Goal: Transaction & Acquisition: Purchase product/service

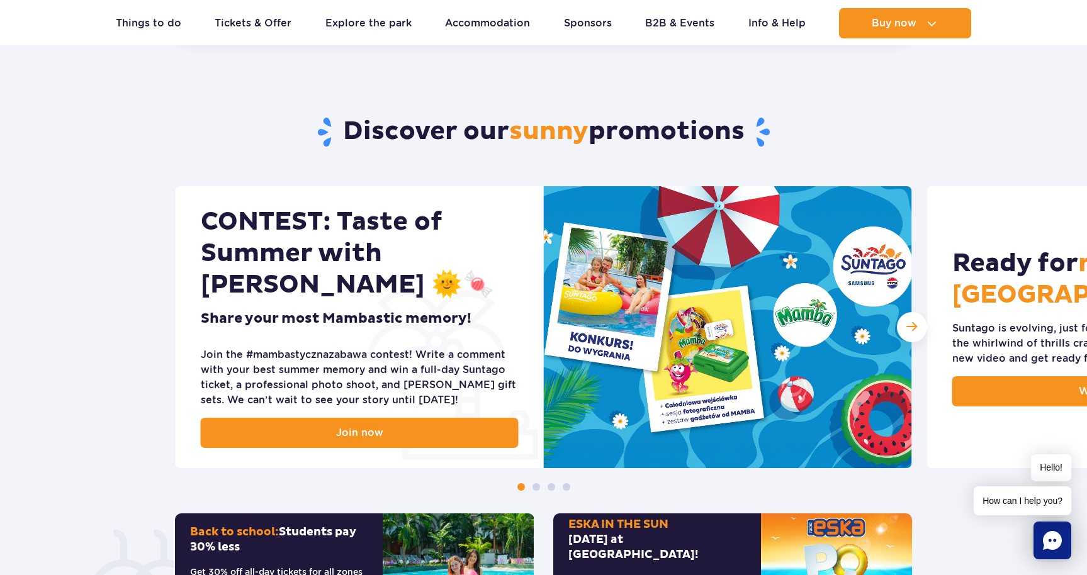
scroll to position [402, 0]
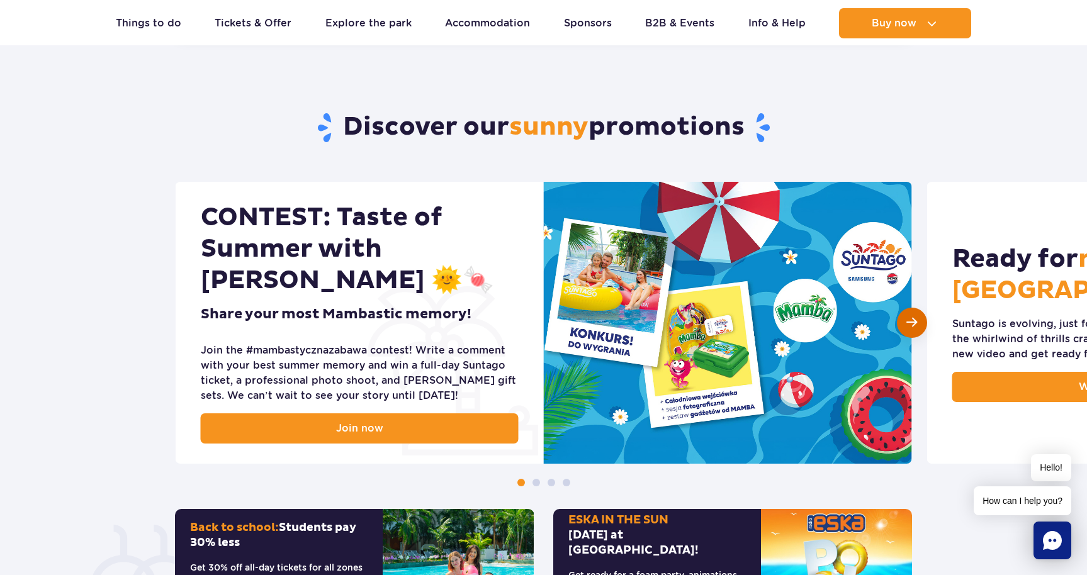
click at [917, 322] on div "Next slide" at bounding box center [912, 323] width 30 height 30
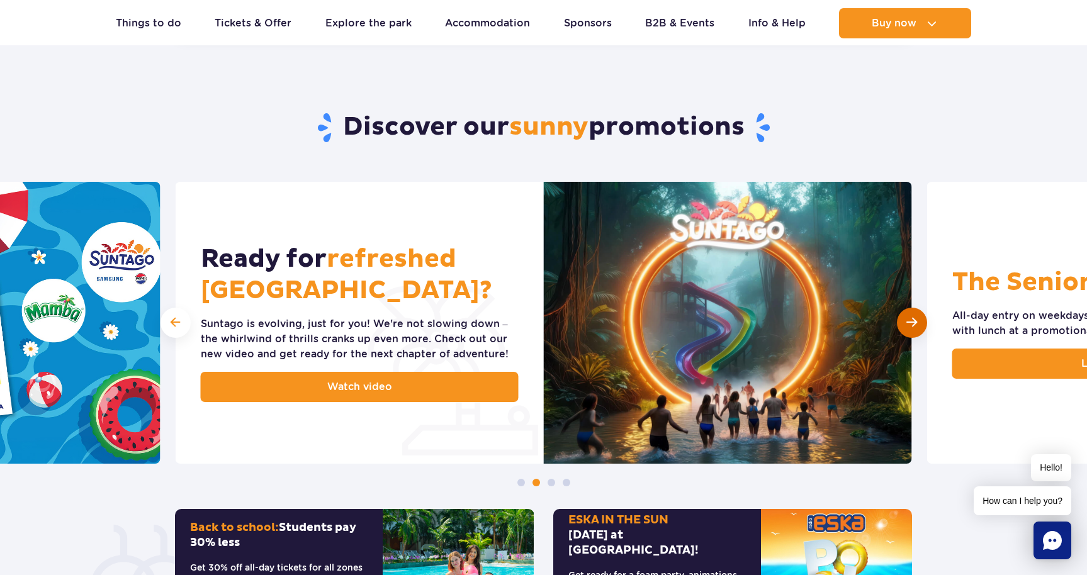
click at [917, 322] on div "Next slide" at bounding box center [912, 323] width 30 height 30
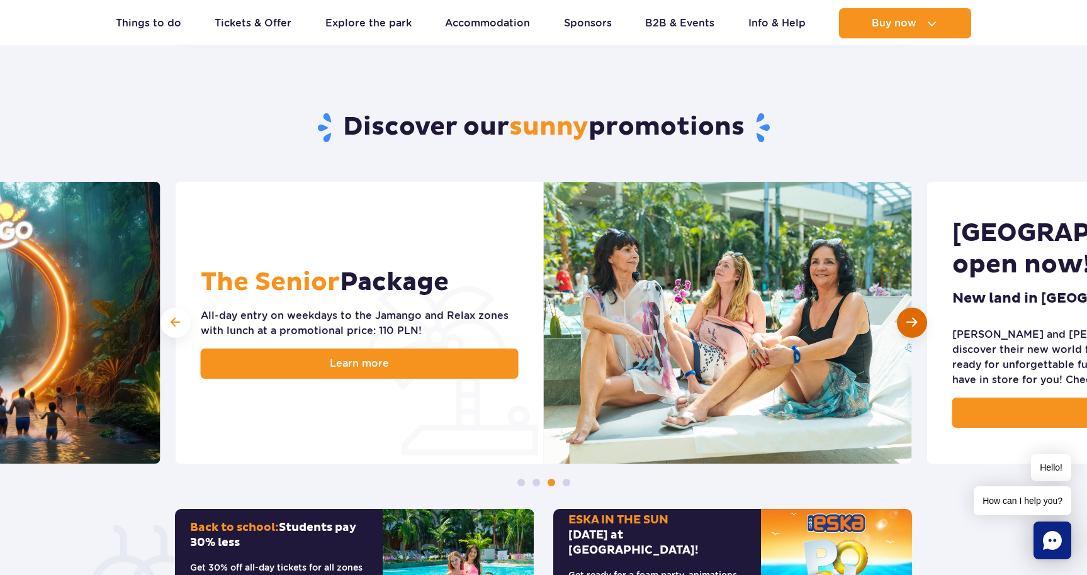
click at [917, 322] on div "Next slide" at bounding box center [912, 323] width 30 height 30
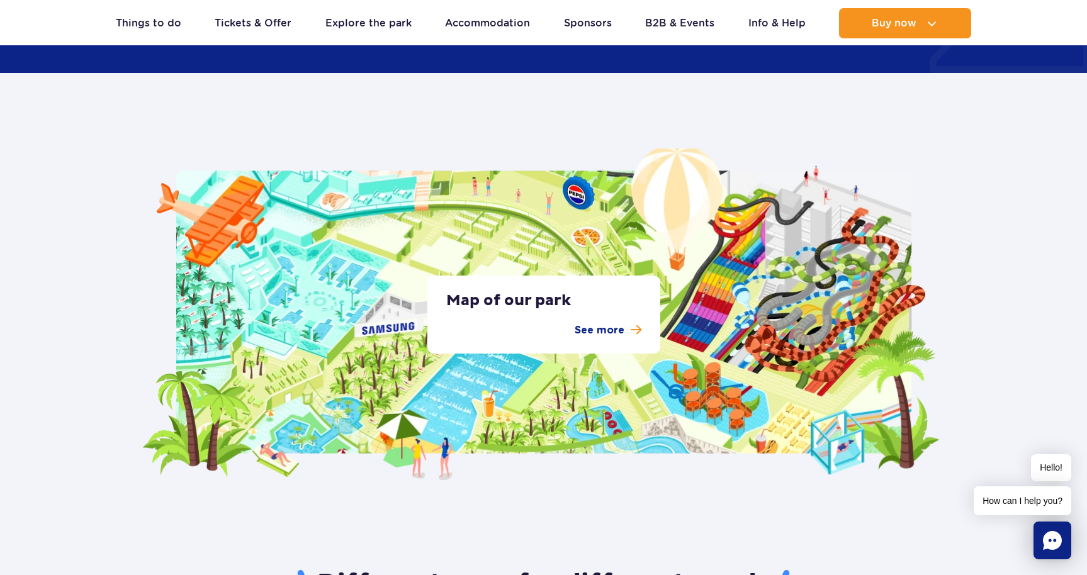
scroll to position [2273, 0]
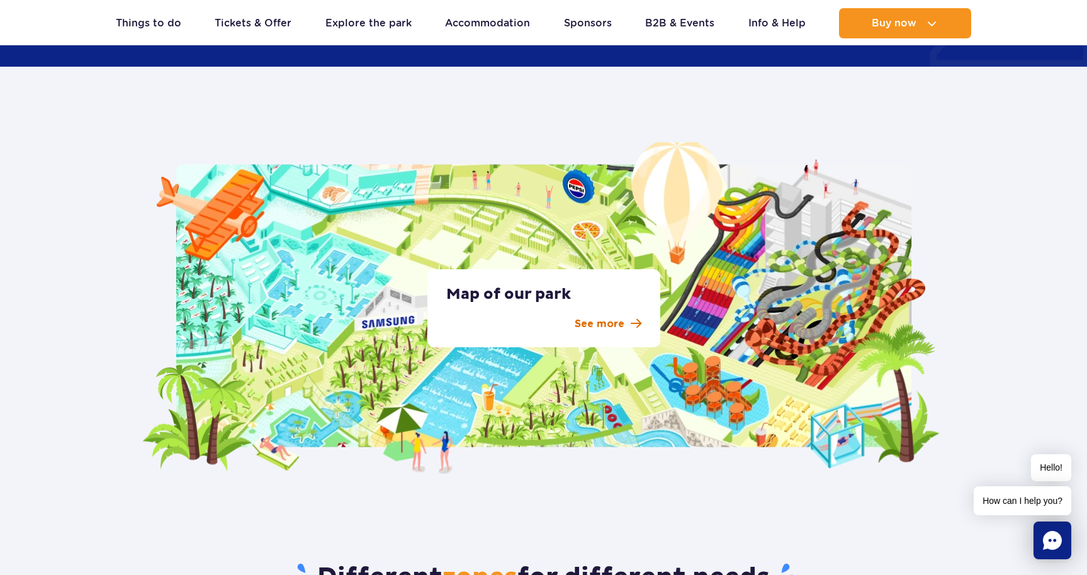
click at [603, 325] on p "See more" at bounding box center [600, 324] width 50 height 15
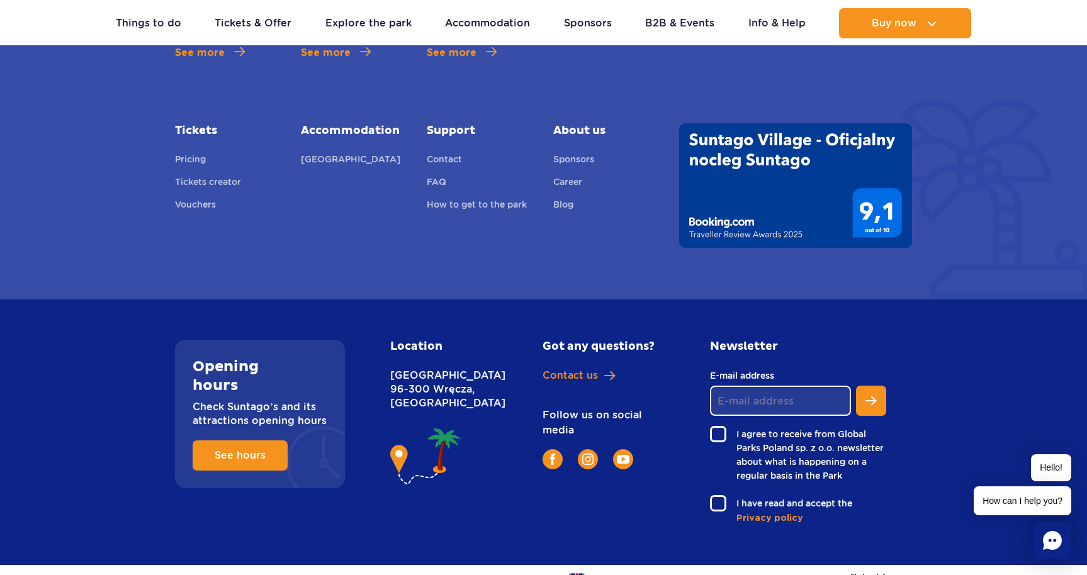
scroll to position [4560, 0]
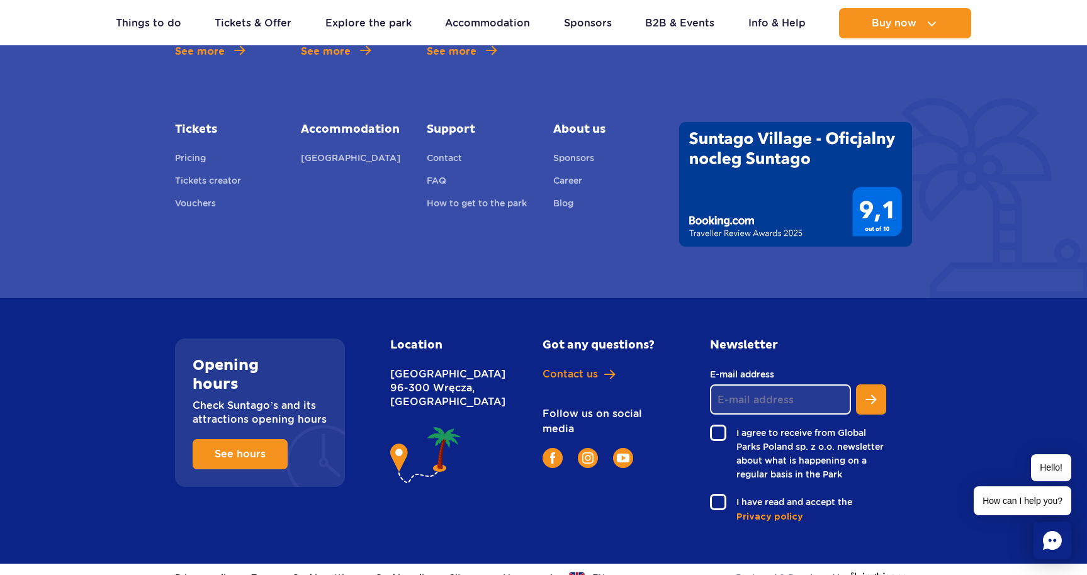
click at [419, 402] on p "Nowy Świat 1 Street 96-300 Wręcza, Poland" at bounding box center [439, 389] width 98 height 42
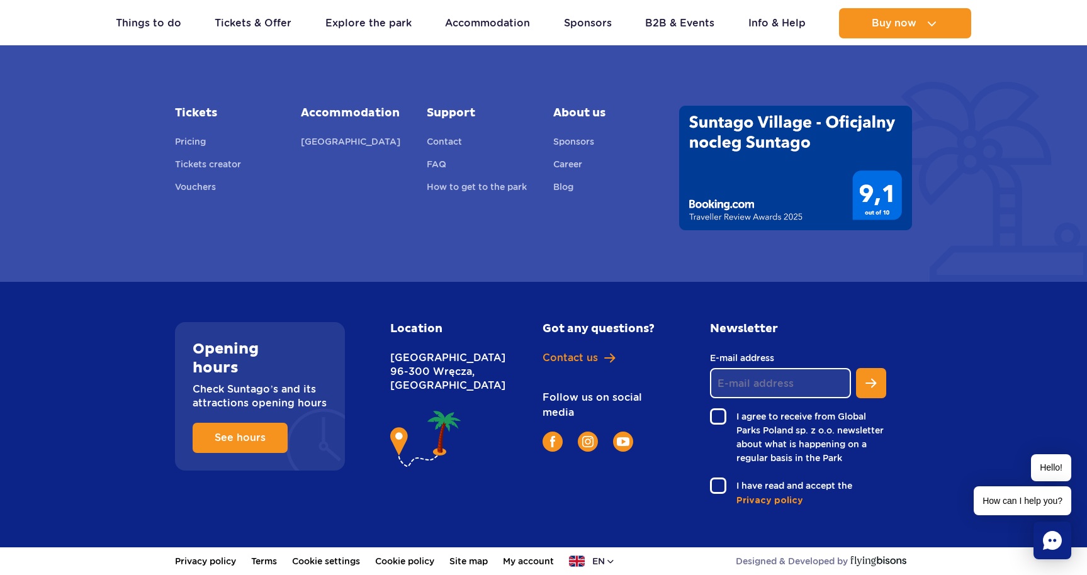
scroll to position [4577, 0]
click at [419, 332] on h2 "Location" at bounding box center [439, 329] width 98 height 14
drag, startPoint x: 424, startPoint y: 400, endPoint x: 387, endPoint y: 354, distance: 58.6
click at [387, 354] on div "Location Nowy Świat 1 Street 96-300 Wręcza, Poland" at bounding box center [452, 414] width 143 height 185
copy p "Nowy Świat 1 Street 96-300 Wręcza, Poland"
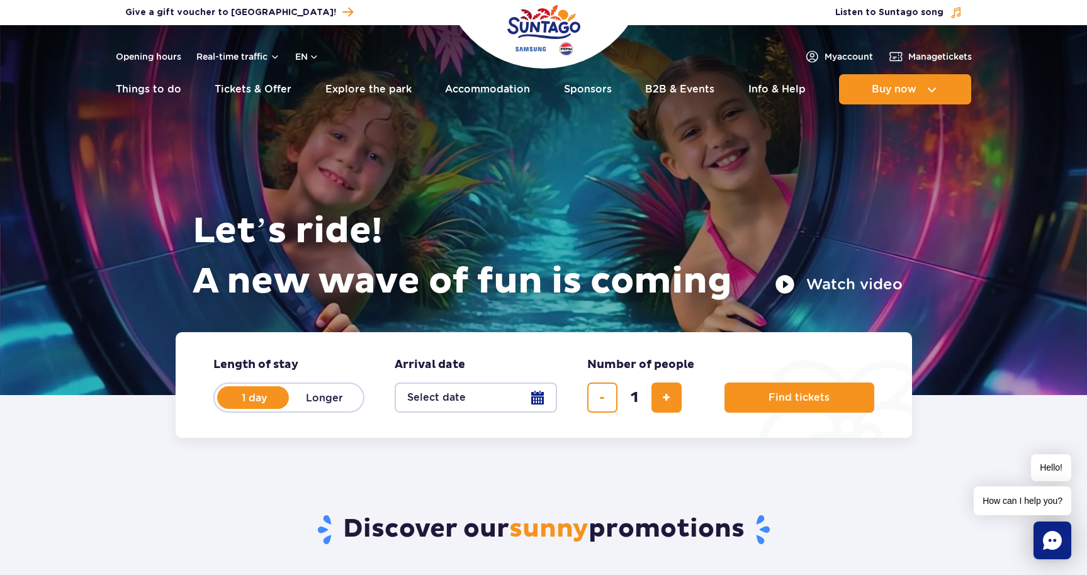
scroll to position [0, 0]
click at [537, 404] on button "Select date" at bounding box center [476, 398] width 162 height 30
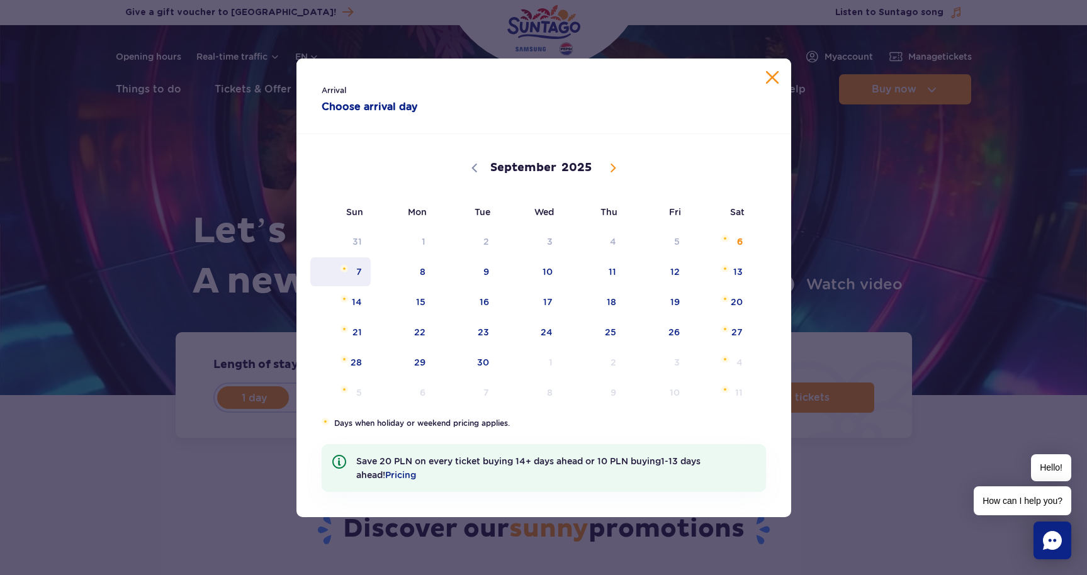
click at [360, 274] on span "7" at bounding box center [341, 271] width 64 height 29
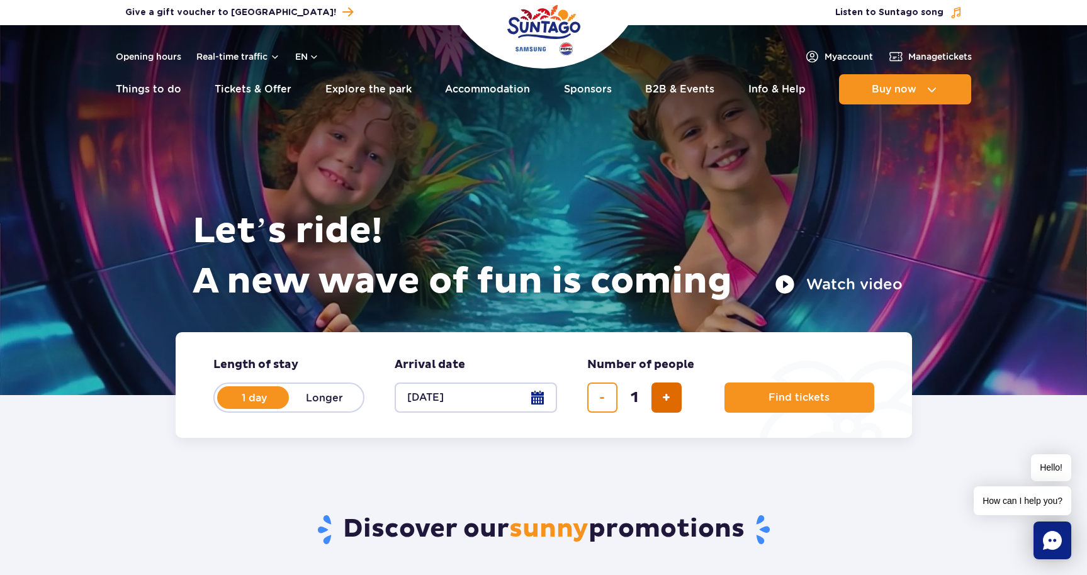
click at [666, 398] on span "add ticket" at bounding box center [666, 398] width 8 height 0
type input "2"
click at [781, 402] on span "Find tickets" at bounding box center [794, 397] width 61 height 11
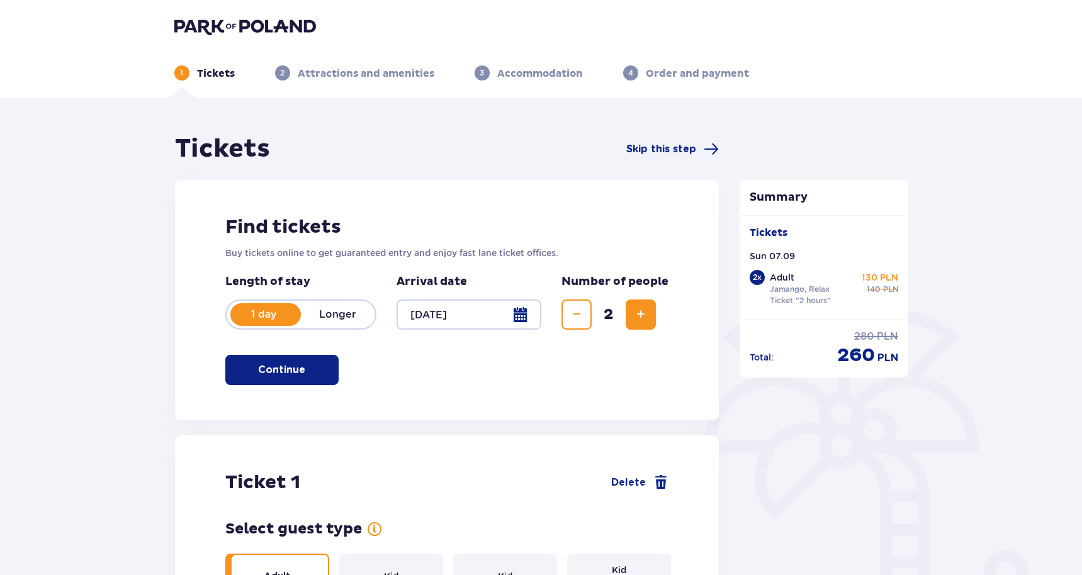
click at [687, 244] on div "Find tickets Buy tickets online to get guaranteed entry and enjoy fast lane tic…" at bounding box center [447, 300] width 545 height 240
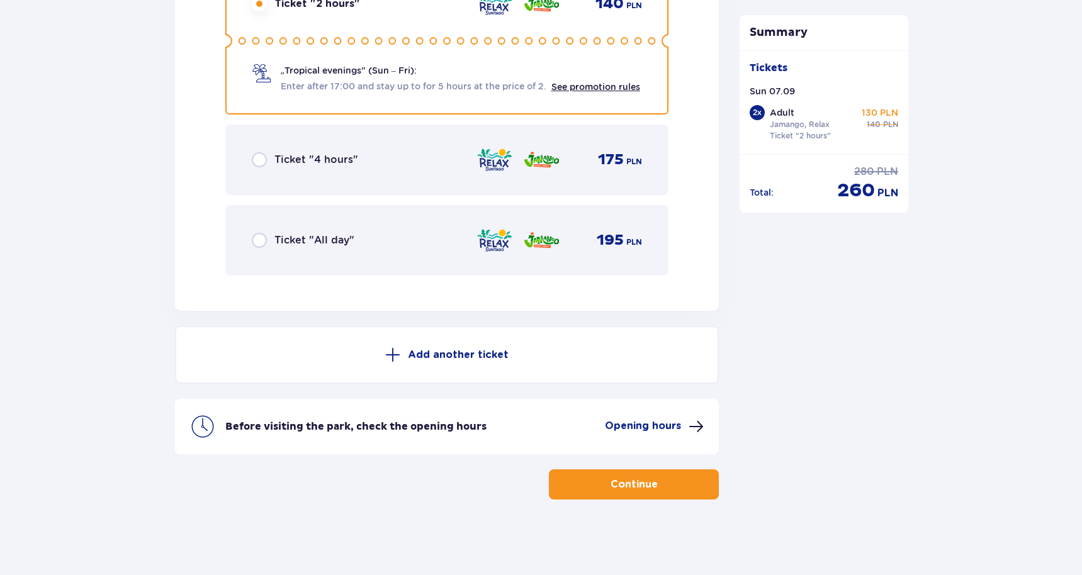
scroll to position [2138, 0]
click at [618, 481] on p "Continue" at bounding box center [634, 485] width 47 height 14
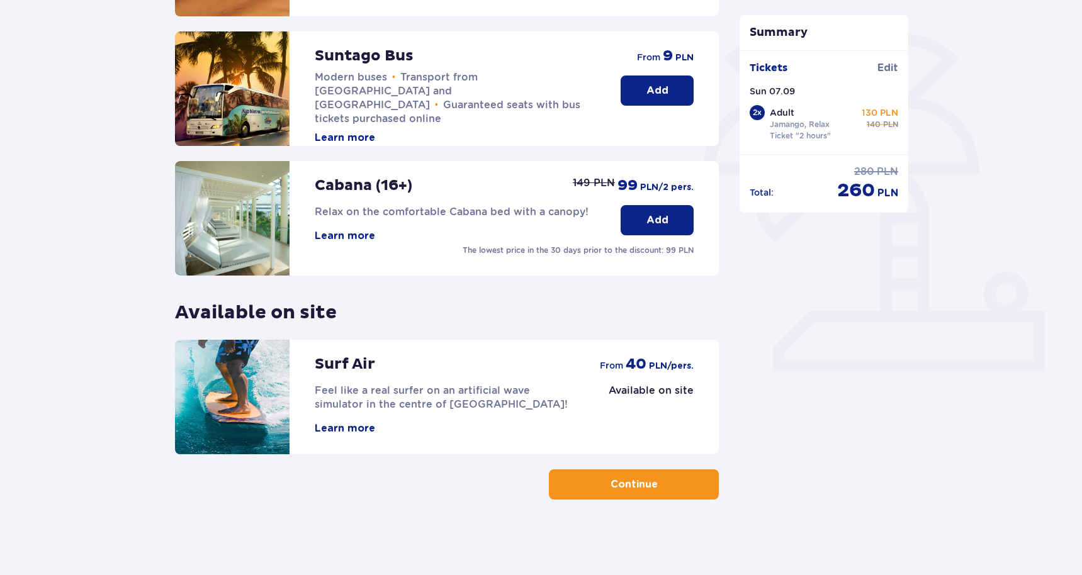
click at [659, 490] on span "button" at bounding box center [660, 484] width 15 height 15
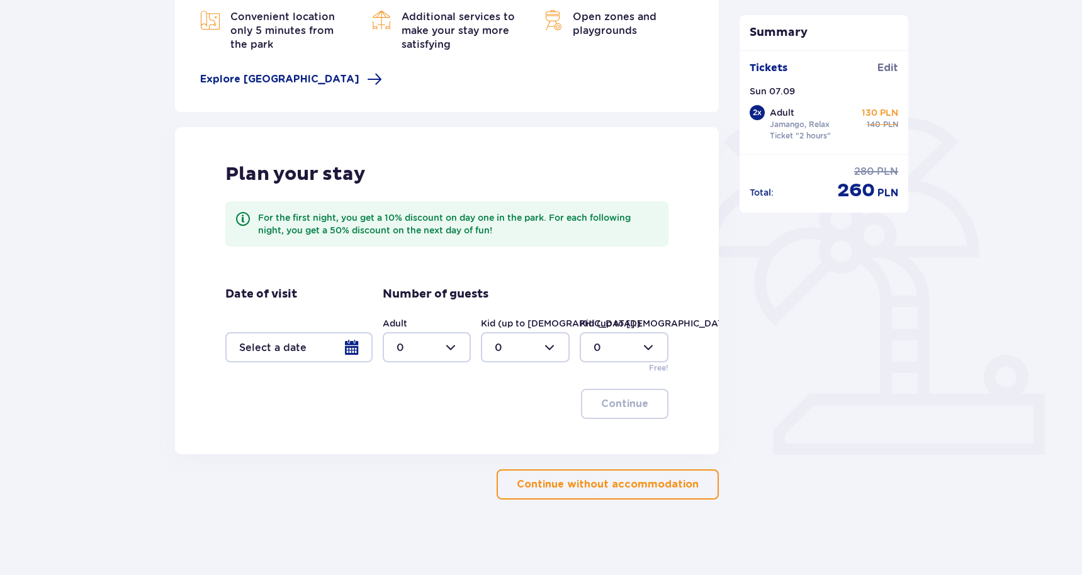
scroll to position [195, 0]
click at [652, 490] on p "Continue without accommodation" at bounding box center [608, 485] width 182 height 14
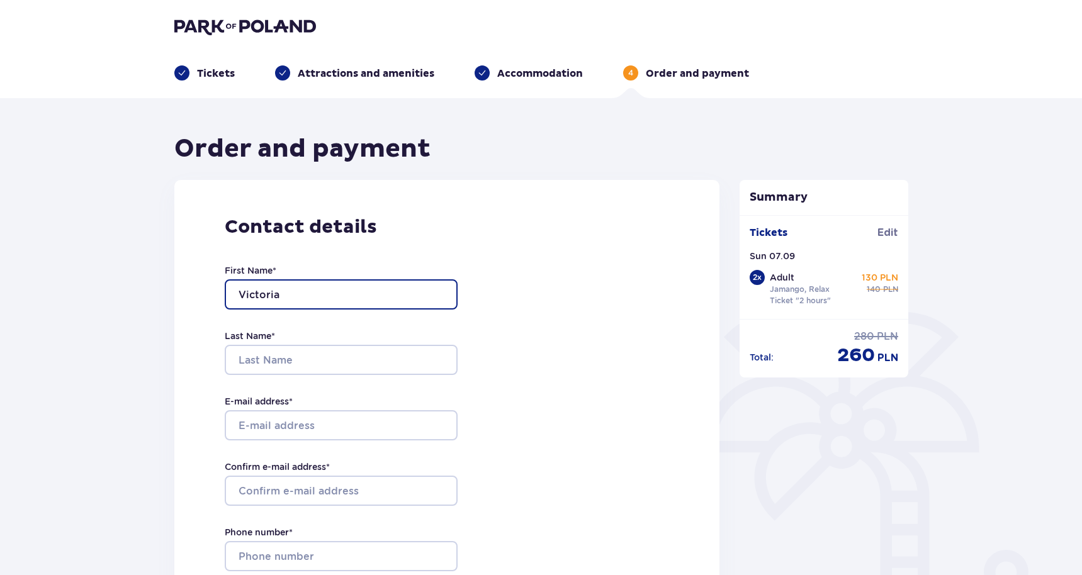
type input "Victoria"
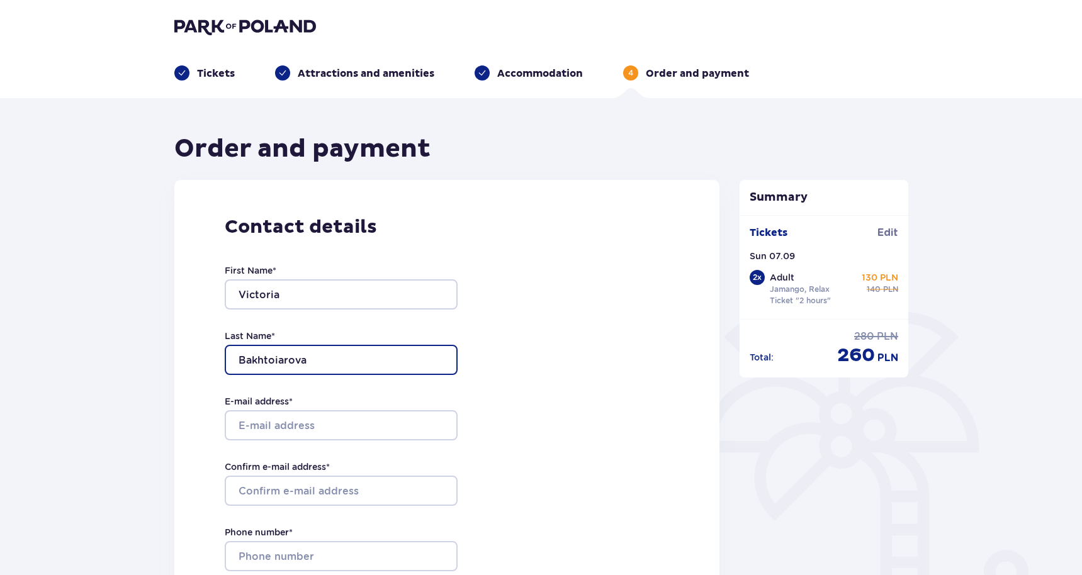
type input "Bakhtoiarova"
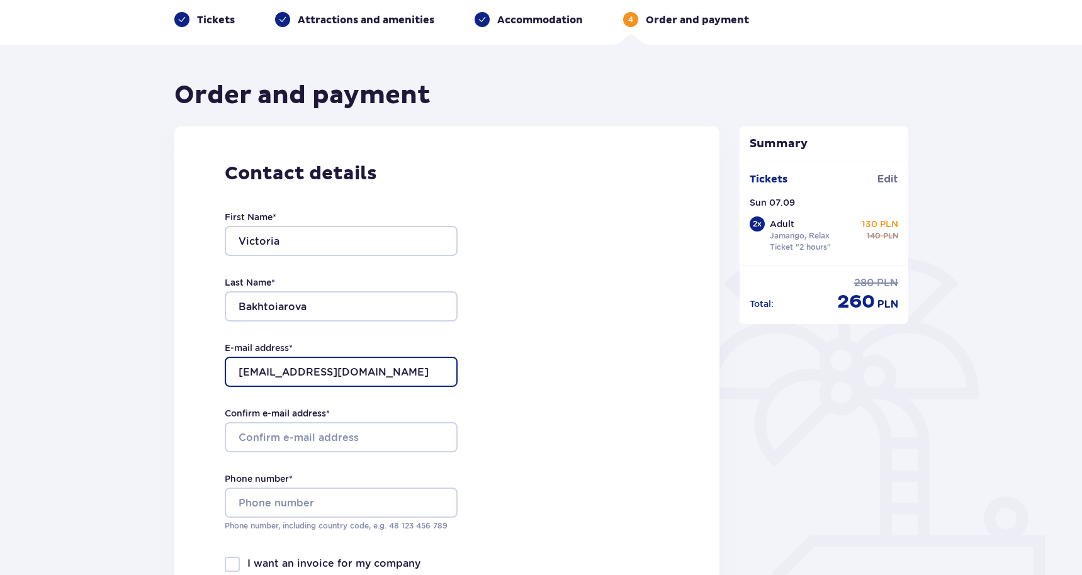
scroll to position [56, 0]
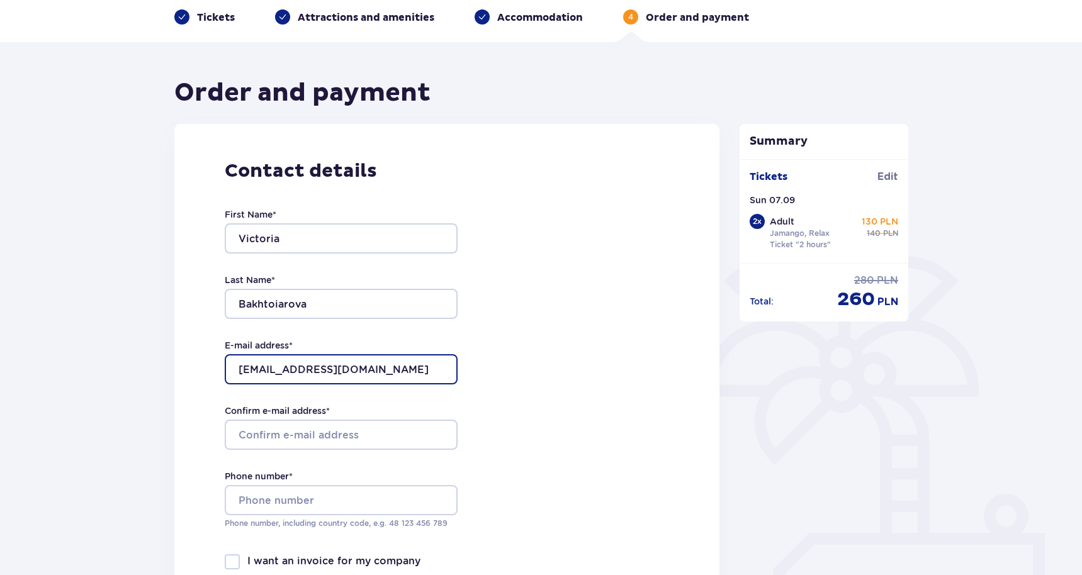
type input "vzahrai92@gmail.com"
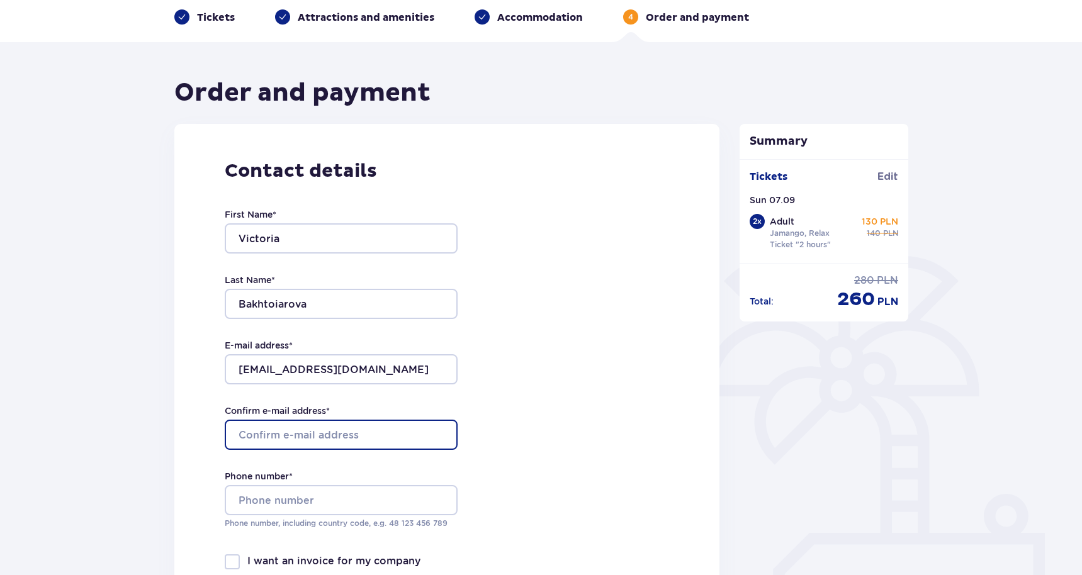
paste input "vzahrai92@gmail.com"
type input "vzahrai92@gmail.com"
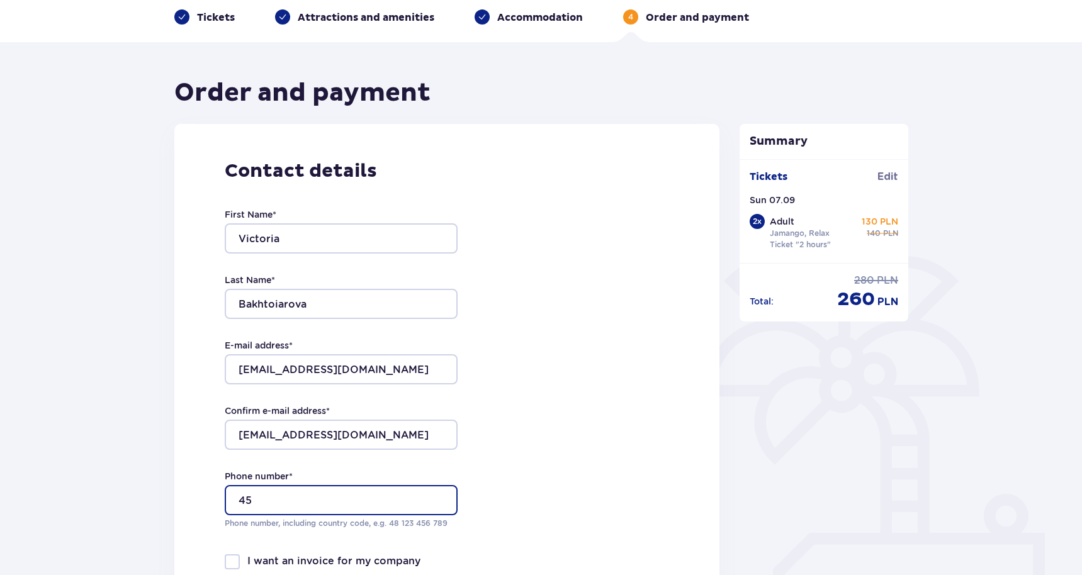
type input "4"
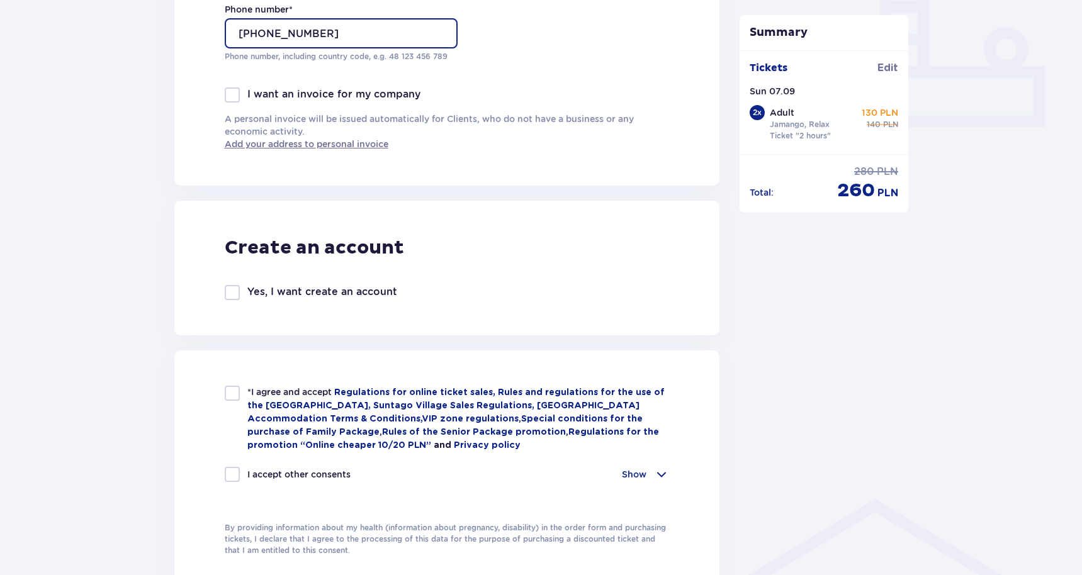
scroll to position [524, 0]
type input "+48453470100"
click at [666, 472] on span at bounding box center [661, 473] width 15 height 15
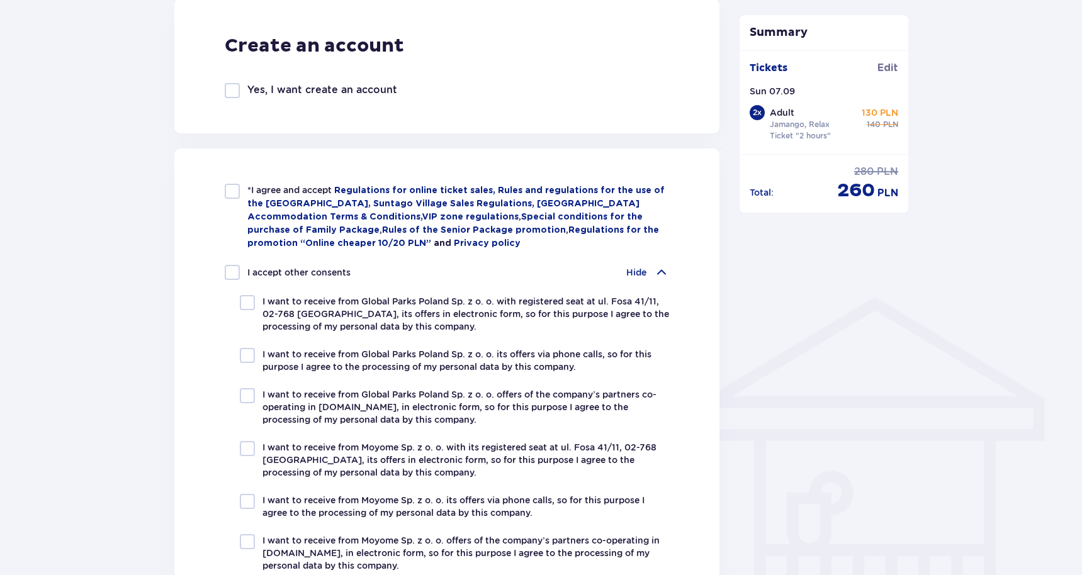
scroll to position [725, 0]
click at [230, 184] on div at bounding box center [232, 191] width 15 height 15
checkbox input "true"
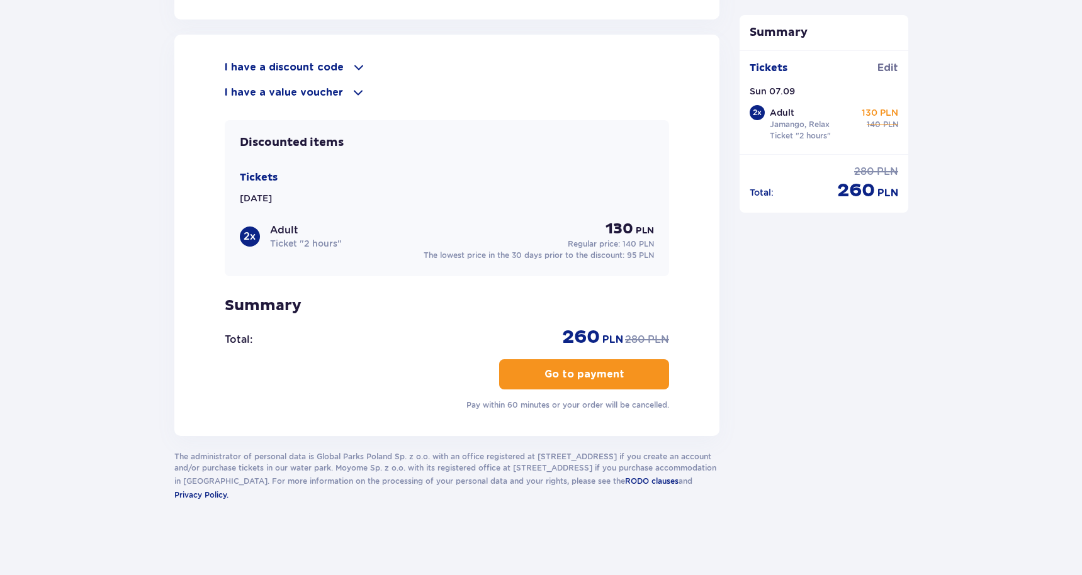
scroll to position [1372, 0]
click at [597, 376] on p "Go to payment" at bounding box center [585, 375] width 80 height 14
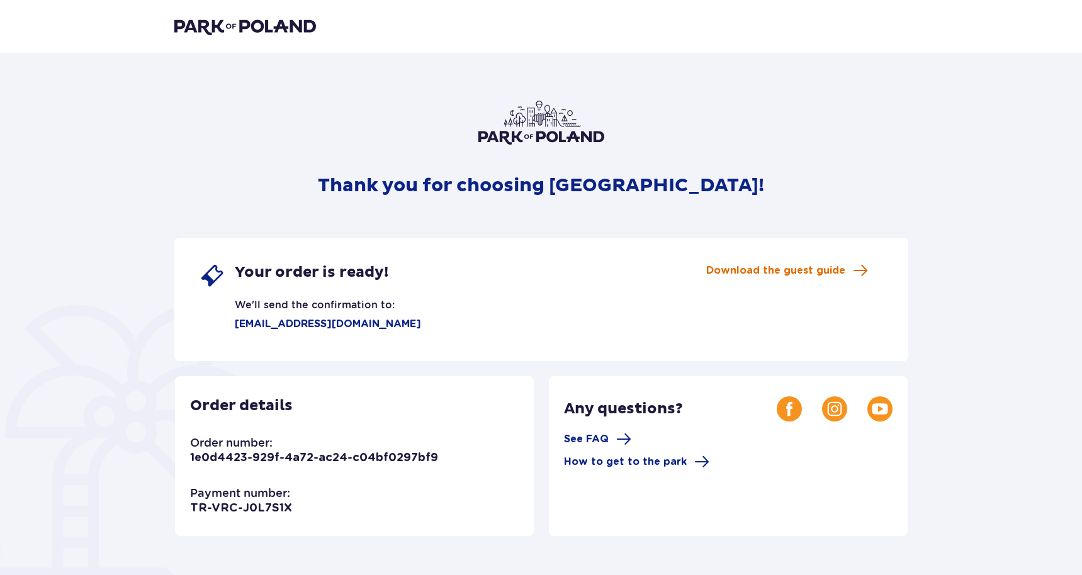
click at [790, 271] on span "Download the guest guide" at bounding box center [775, 271] width 139 height 14
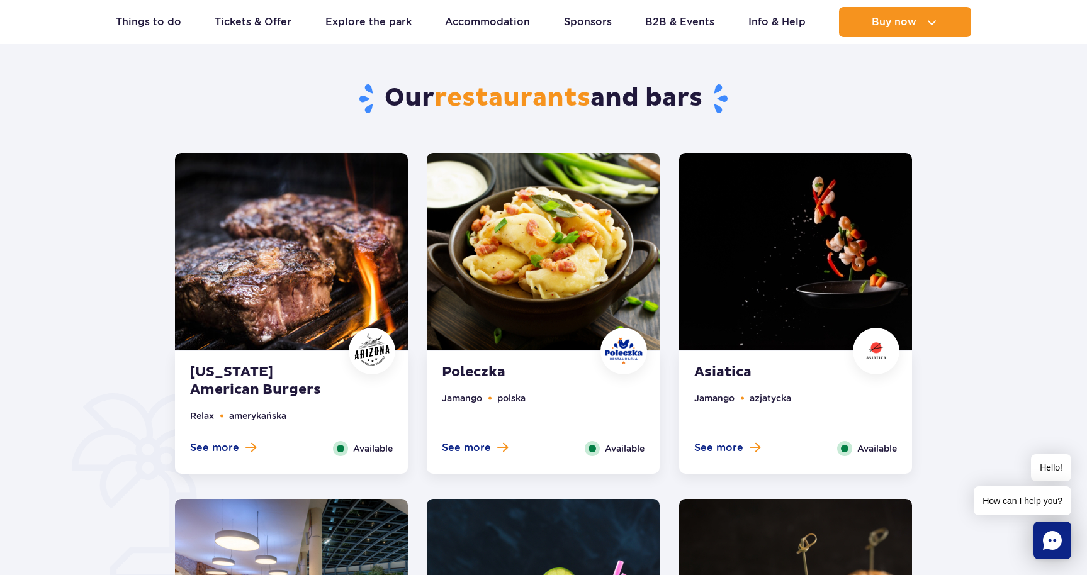
scroll to position [551, 0]
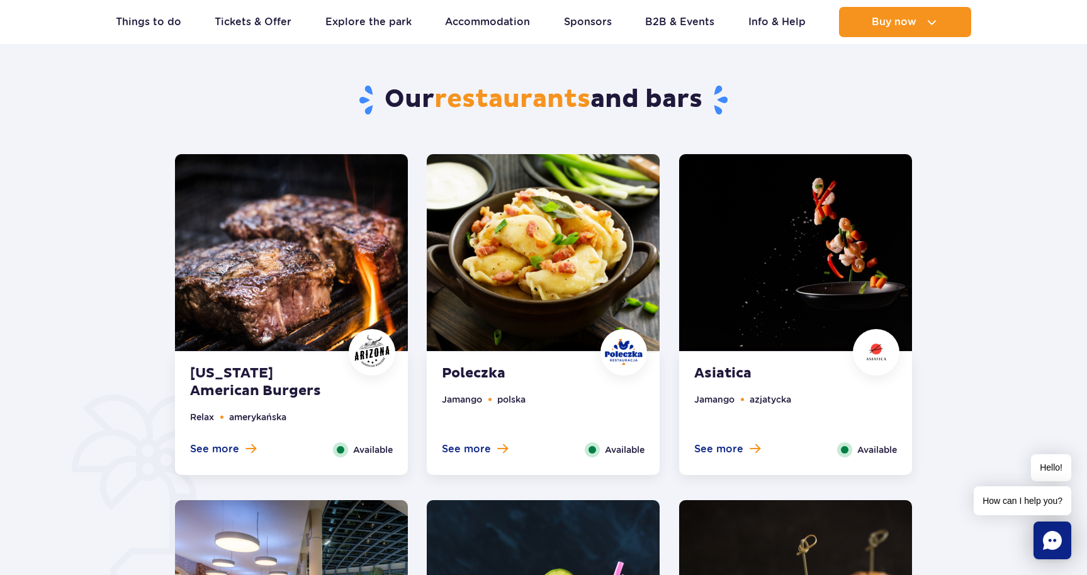
click at [548, 359] on div "Poleczka Jamango polska See more Close Available" at bounding box center [543, 414] width 233 height 123
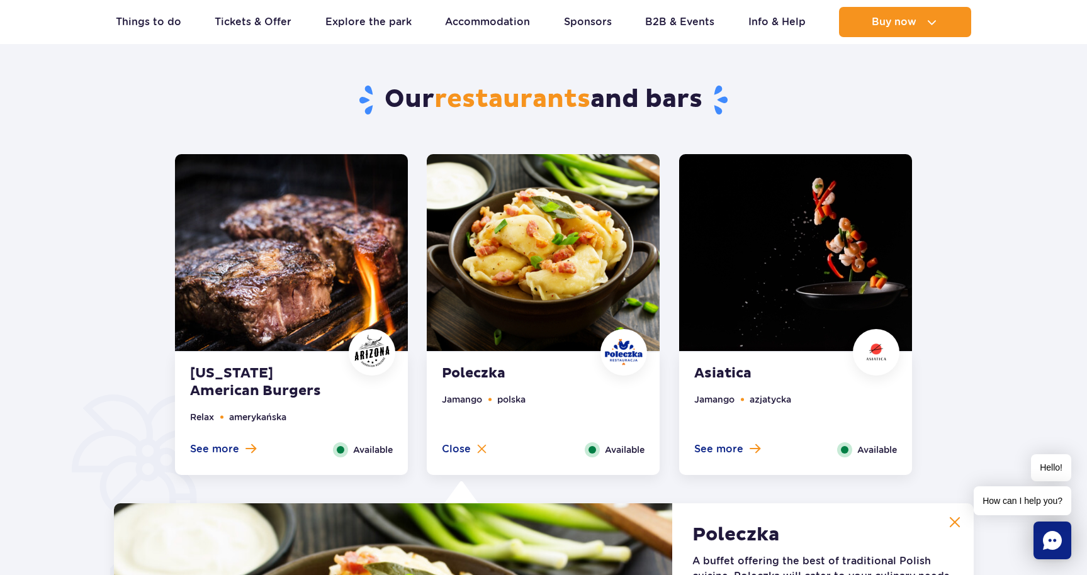
scroll to position [979, 0]
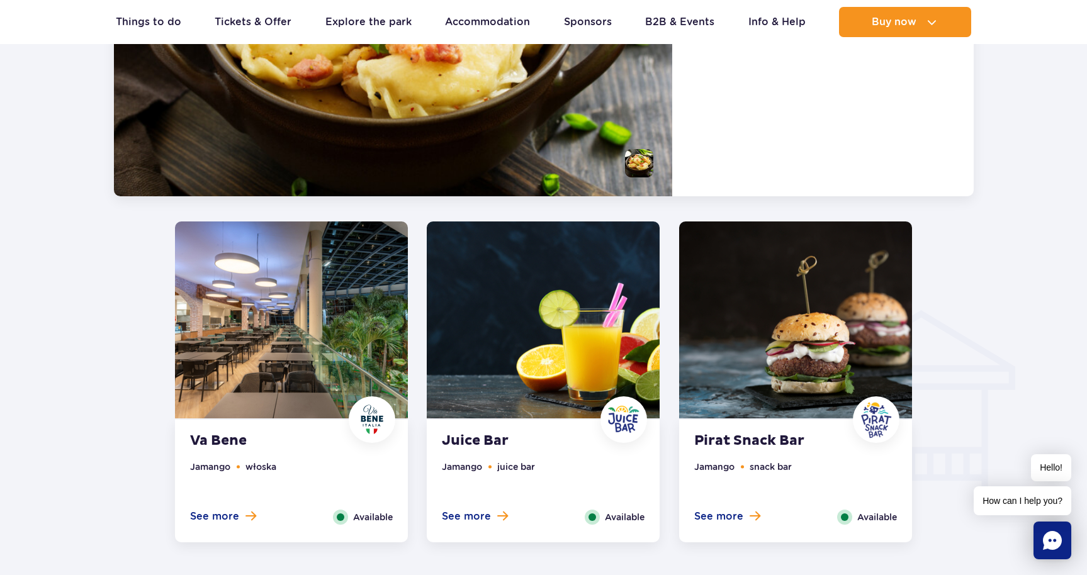
click at [570, 325] on img at bounding box center [543, 320] width 233 height 197
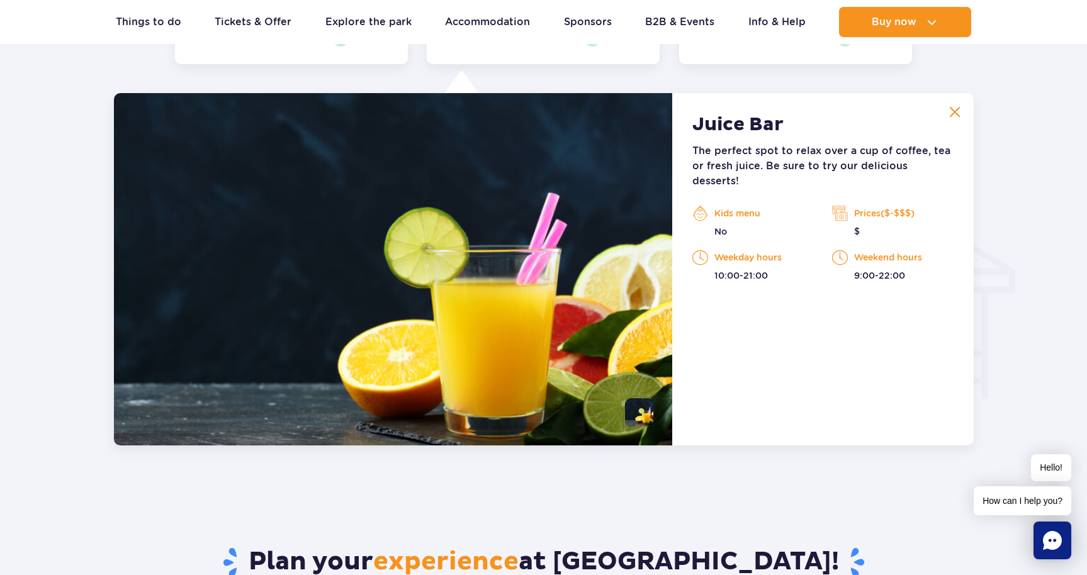
scroll to position [1325, 0]
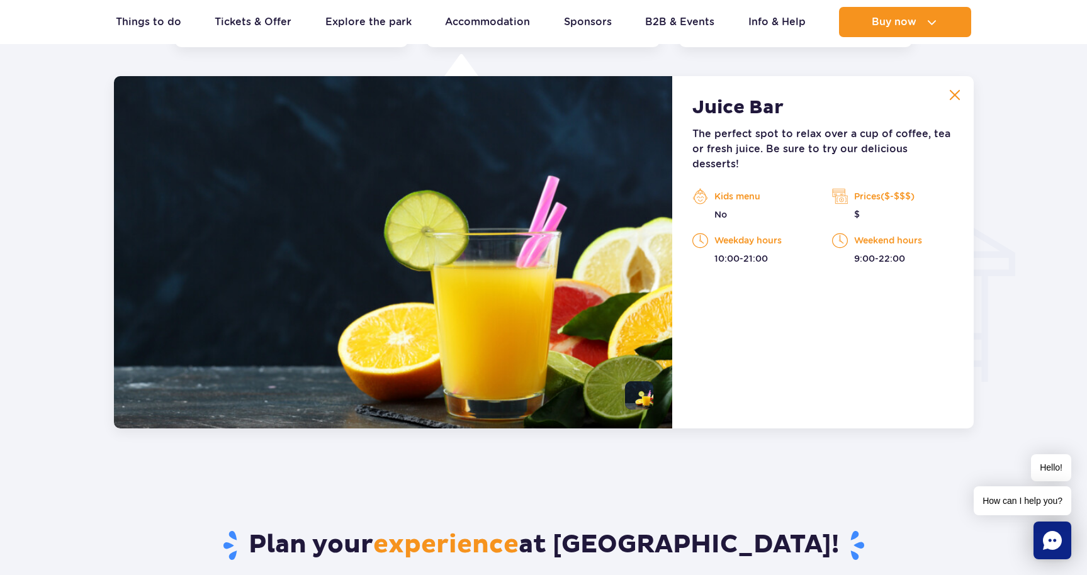
click at [573, 325] on img at bounding box center [393, 252] width 559 height 353
click at [956, 92] on img at bounding box center [954, 94] width 11 height 11
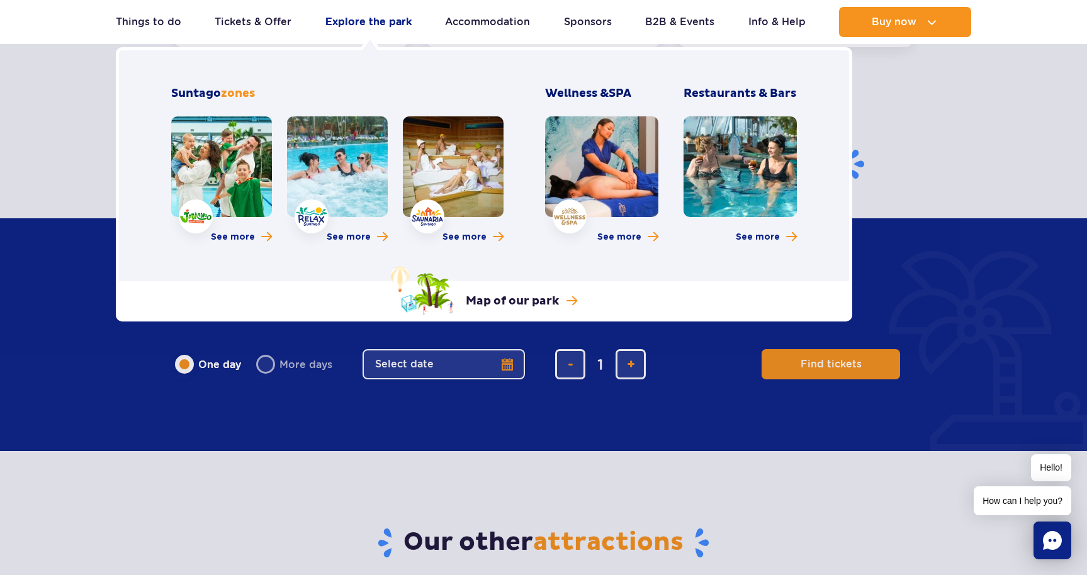
click at [364, 25] on link "Explore the park" at bounding box center [368, 22] width 86 height 30
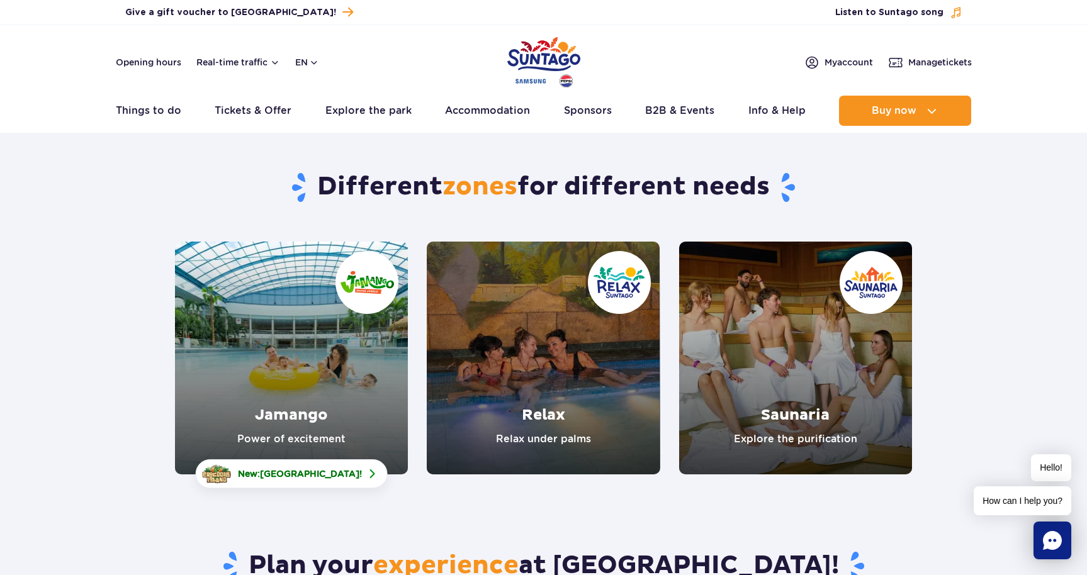
click at [334, 408] on link "Jamango" at bounding box center [291, 358] width 233 height 233
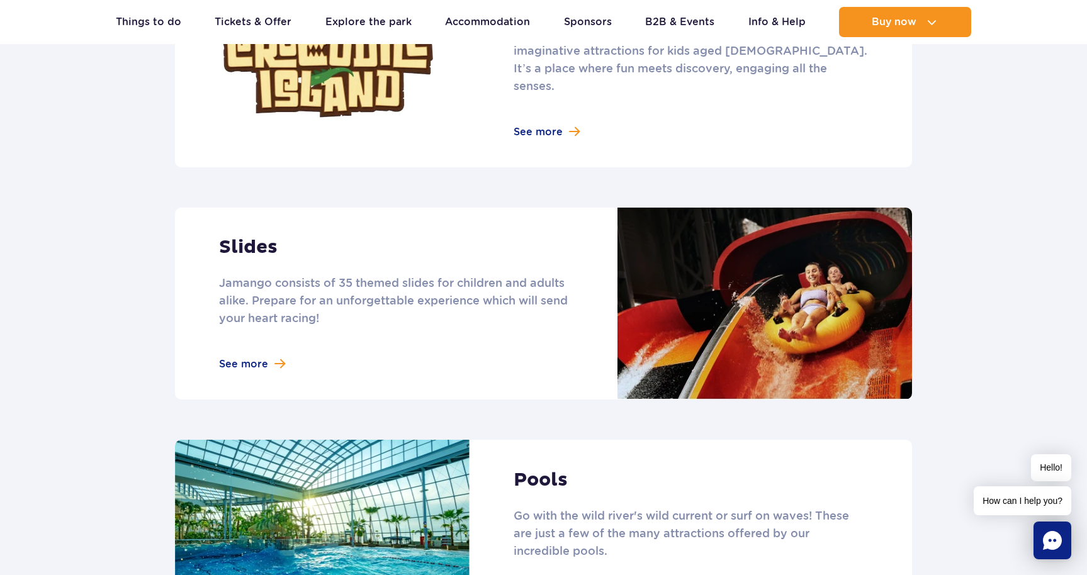
scroll to position [978, 0]
click at [247, 349] on link at bounding box center [543, 304] width 737 height 192
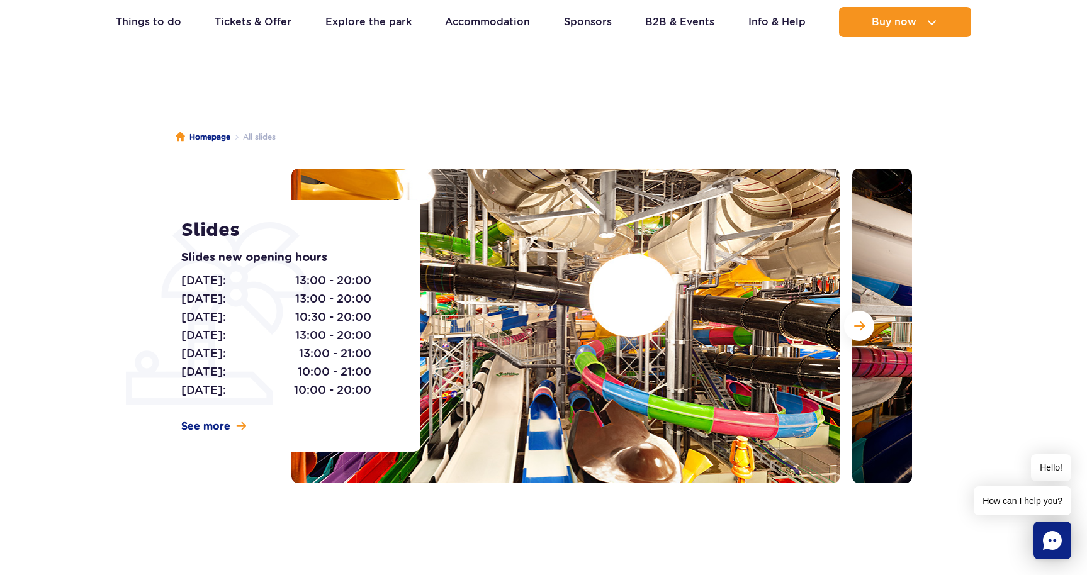
scroll to position [25, 0]
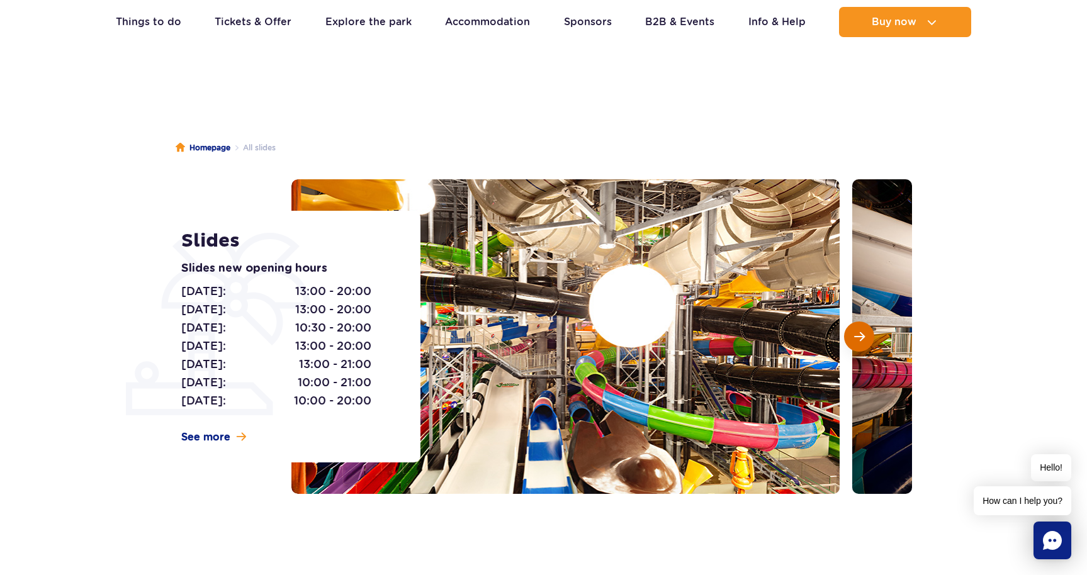
click at [859, 343] on button "Next slide" at bounding box center [859, 337] width 30 height 30
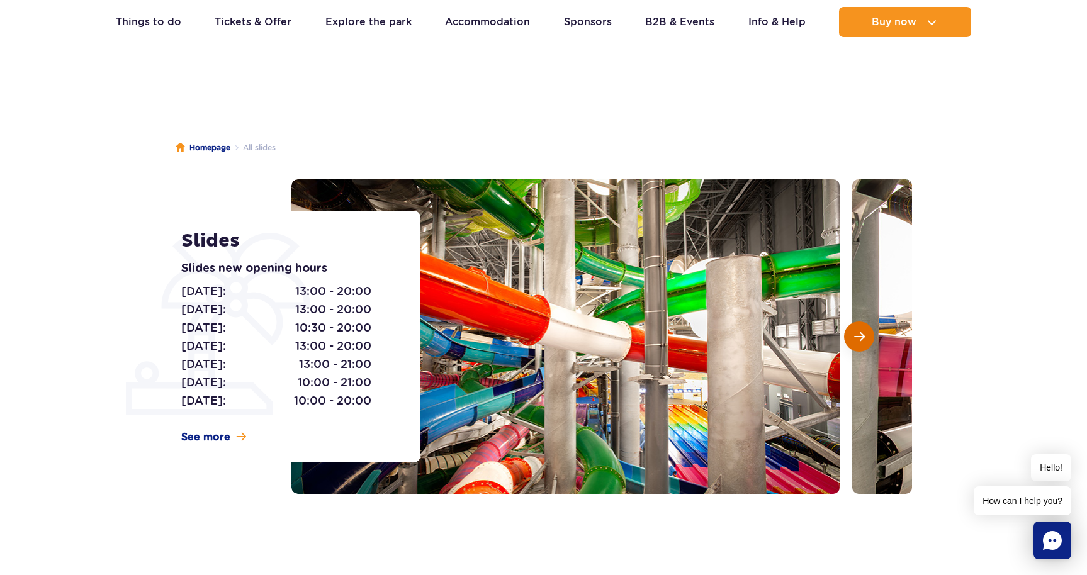
click at [859, 343] on button "Next slide" at bounding box center [859, 337] width 30 height 30
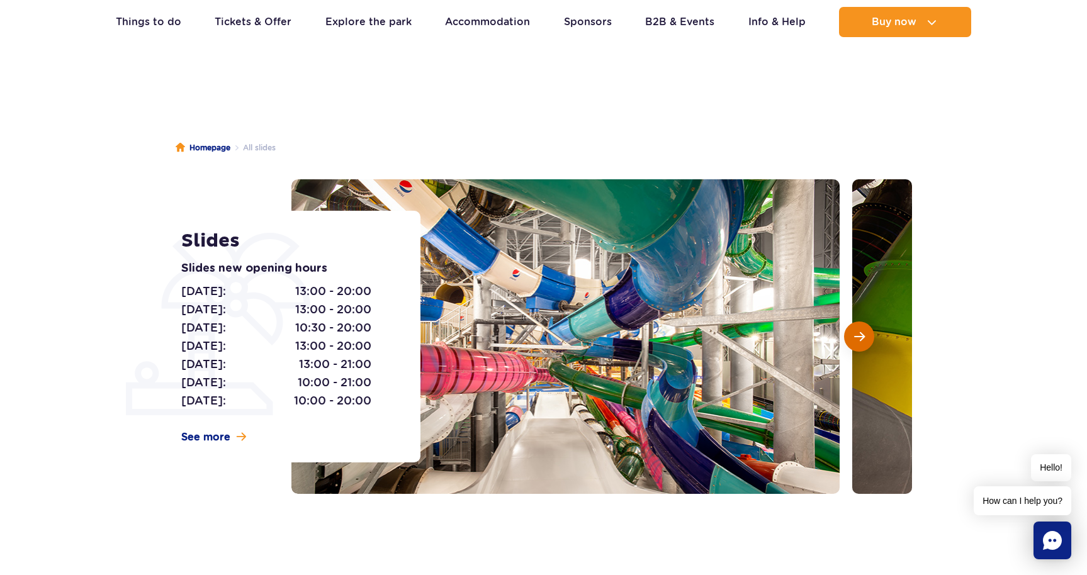
click at [859, 343] on button "Next slide" at bounding box center [859, 337] width 30 height 30
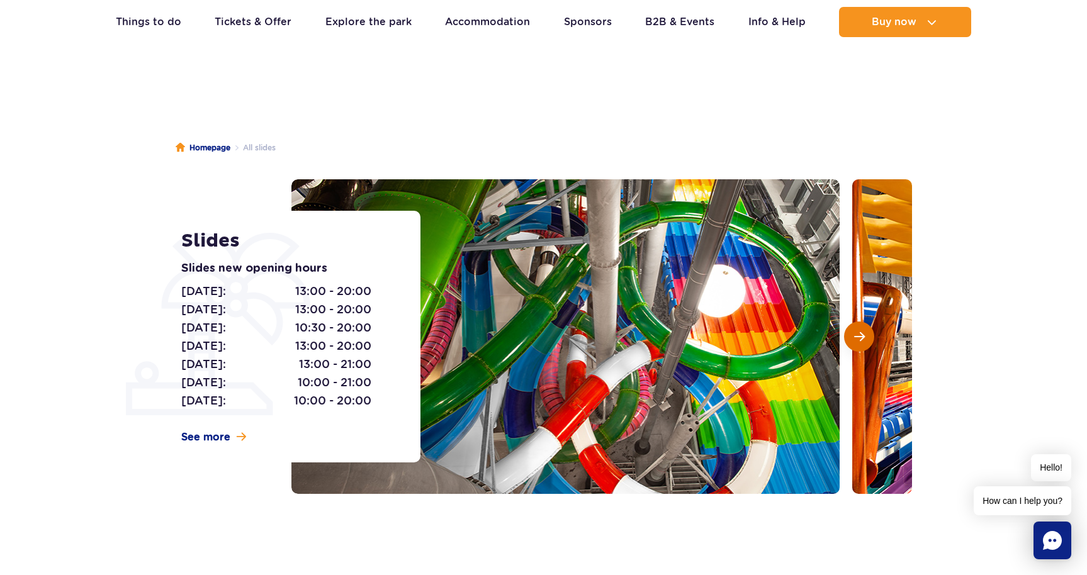
click at [859, 343] on button "Next slide" at bounding box center [859, 337] width 30 height 30
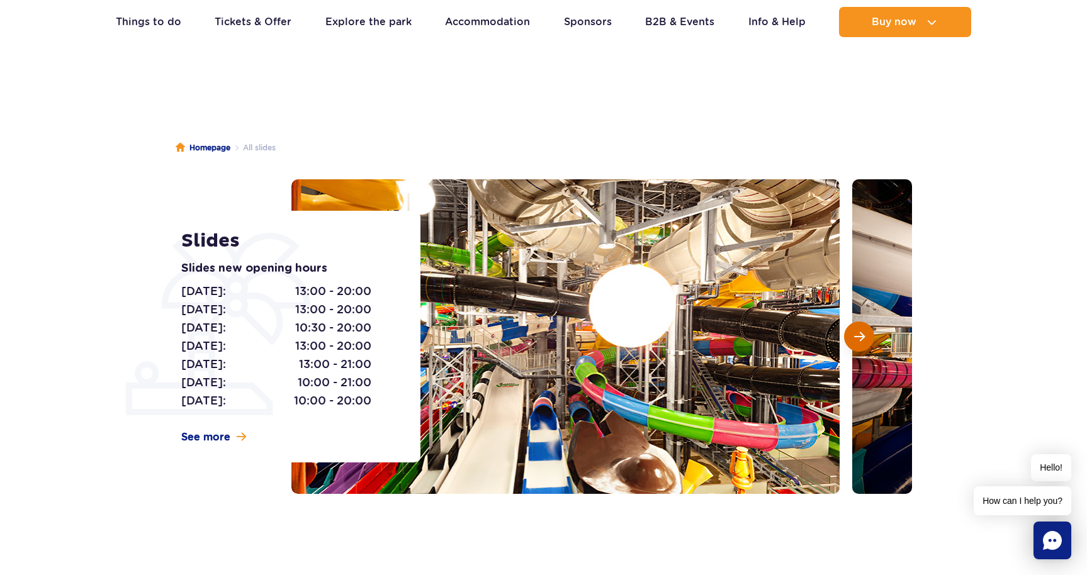
click at [859, 343] on button "Next slide" at bounding box center [859, 337] width 30 height 30
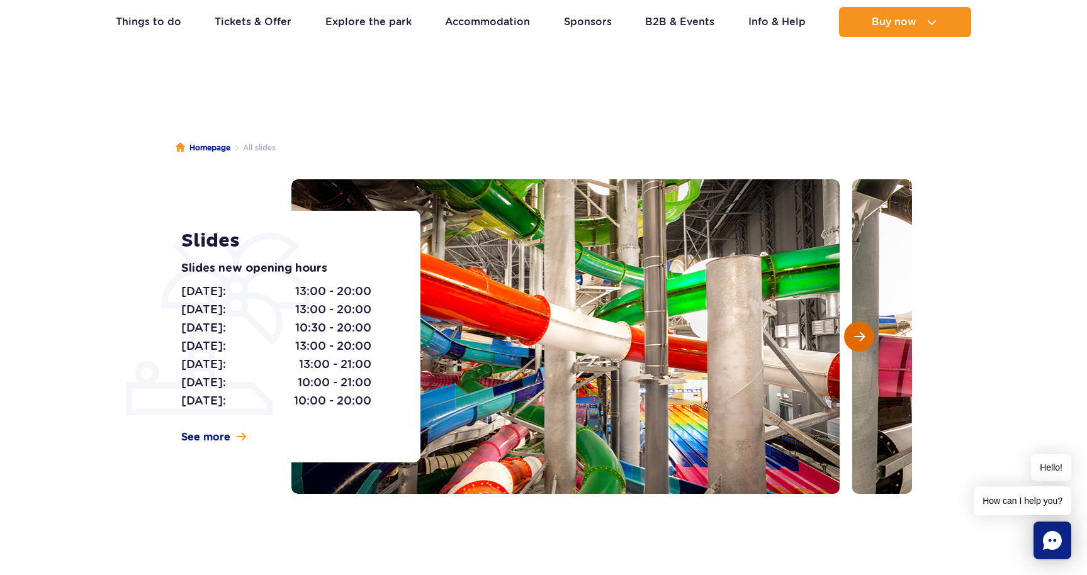
click at [859, 343] on button "Next slide" at bounding box center [859, 337] width 30 height 30
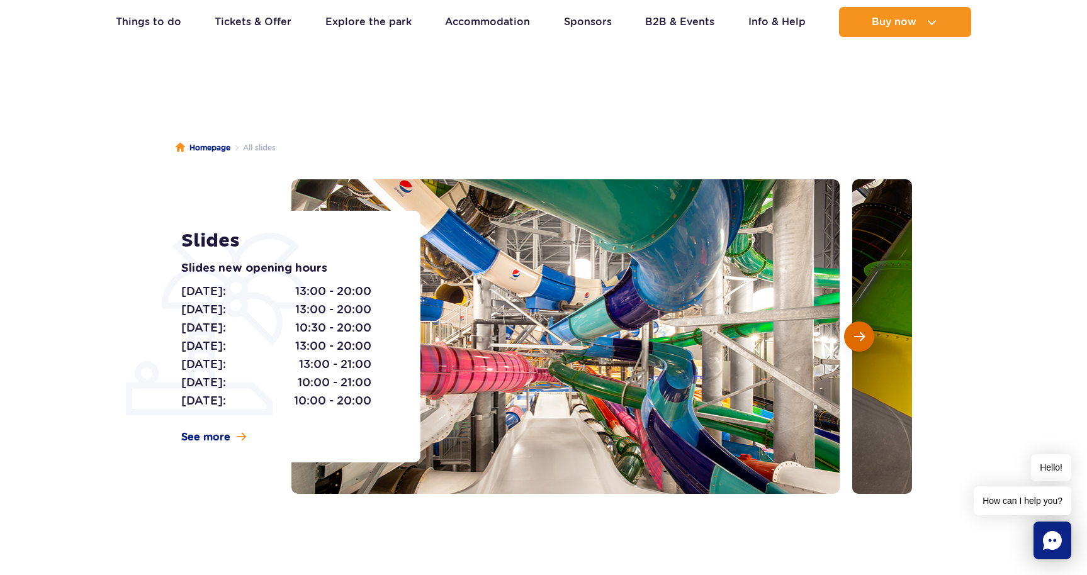
click at [859, 343] on button "Next slide" at bounding box center [859, 337] width 30 height 30
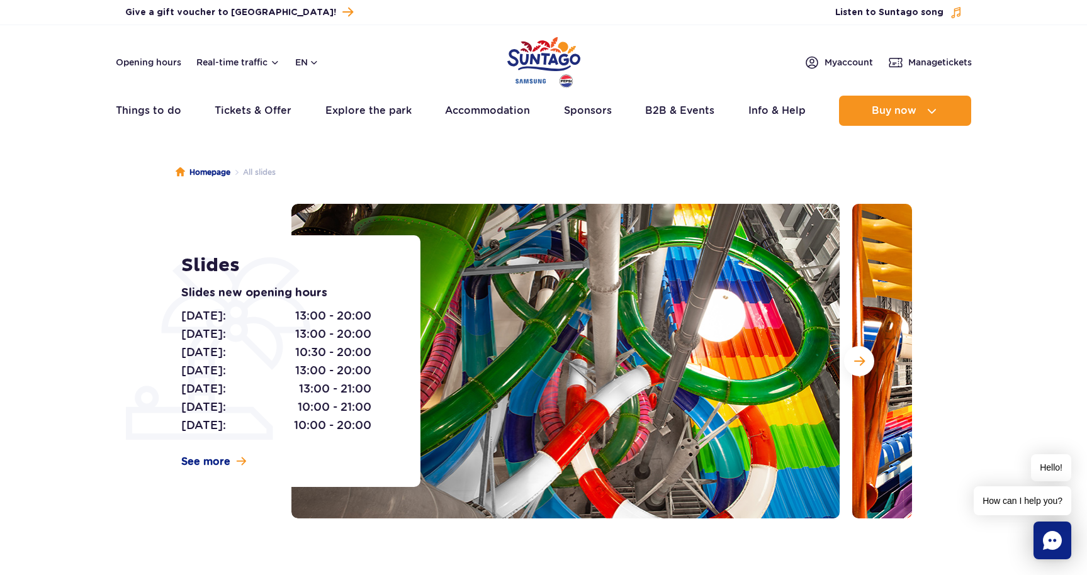
scroll to position [0, 0]
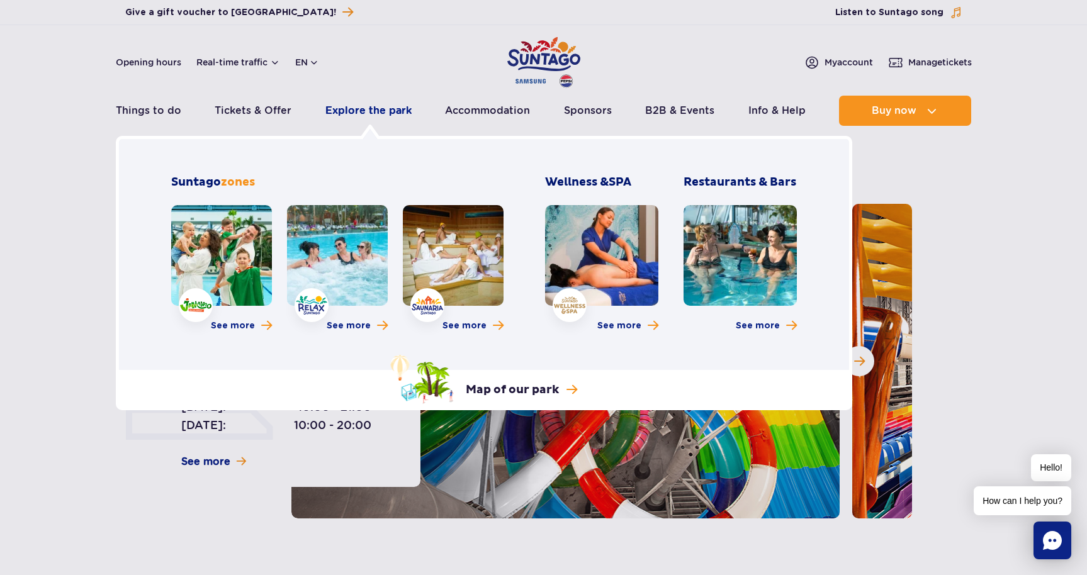
click at [347, 111] on link "Explore the park" at bounding box center [368, 111] width 86 height 30
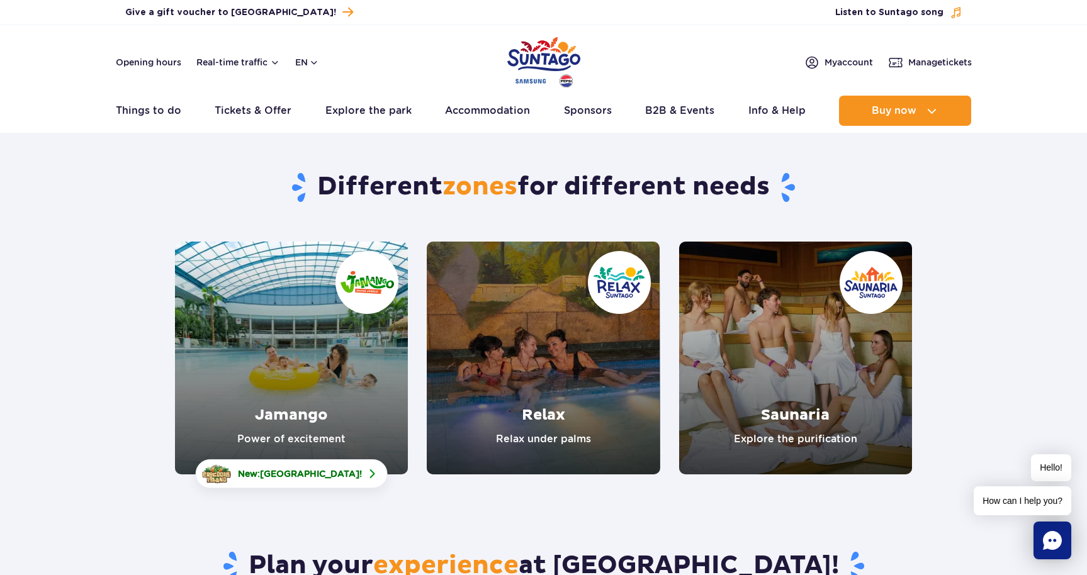
click at [499, 356] on link "Relax" at bounding box center [543, 358] width 233 height 233
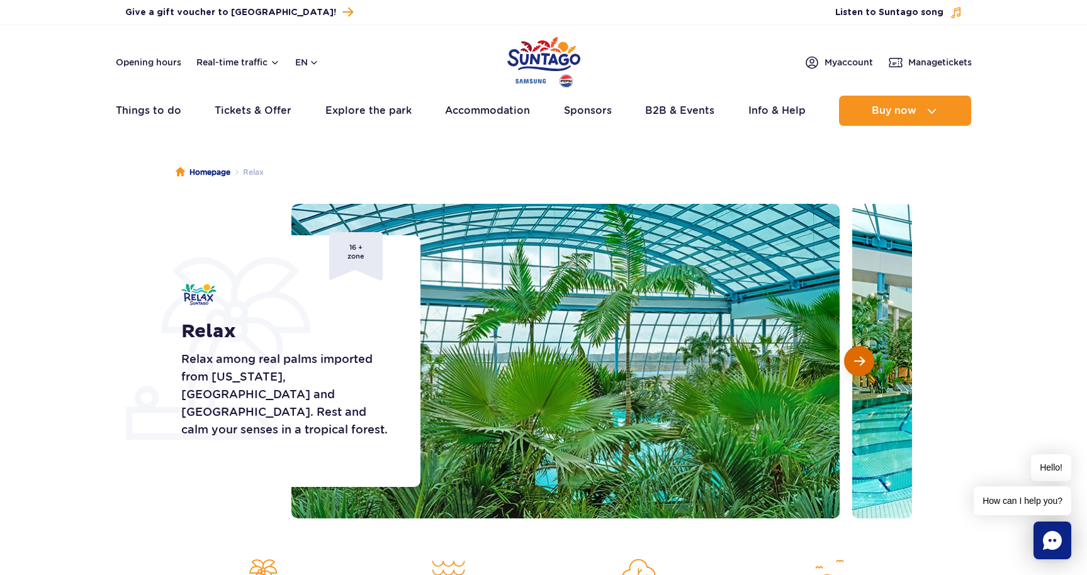
click at [868, 367] on button "Next slide" at bounding box center [859, 361] width 30 height 30
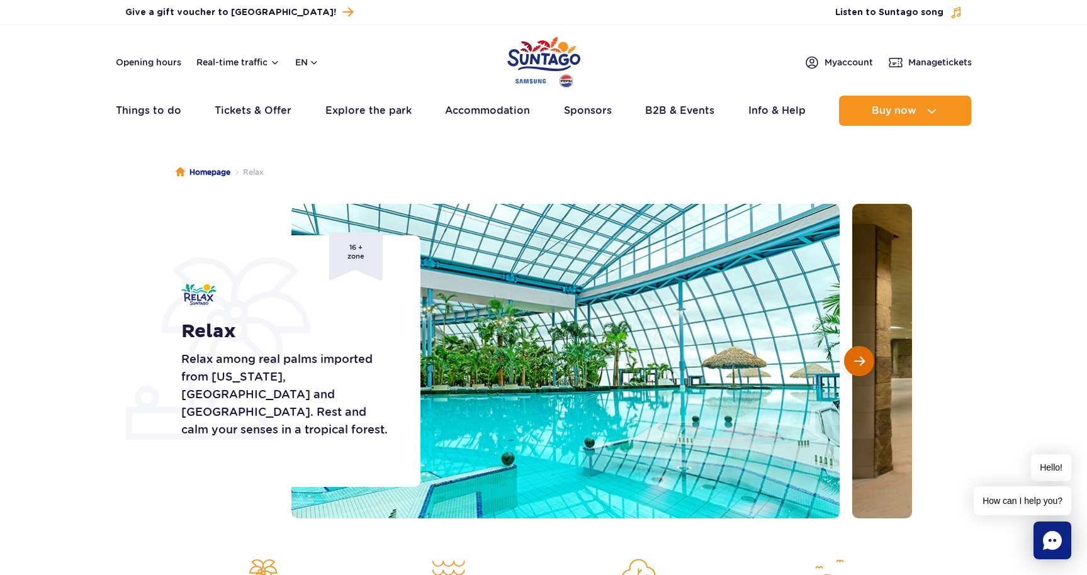
click at [866, 367] on button "Next slide" at bounding box center [859, 361] width 30 height 30
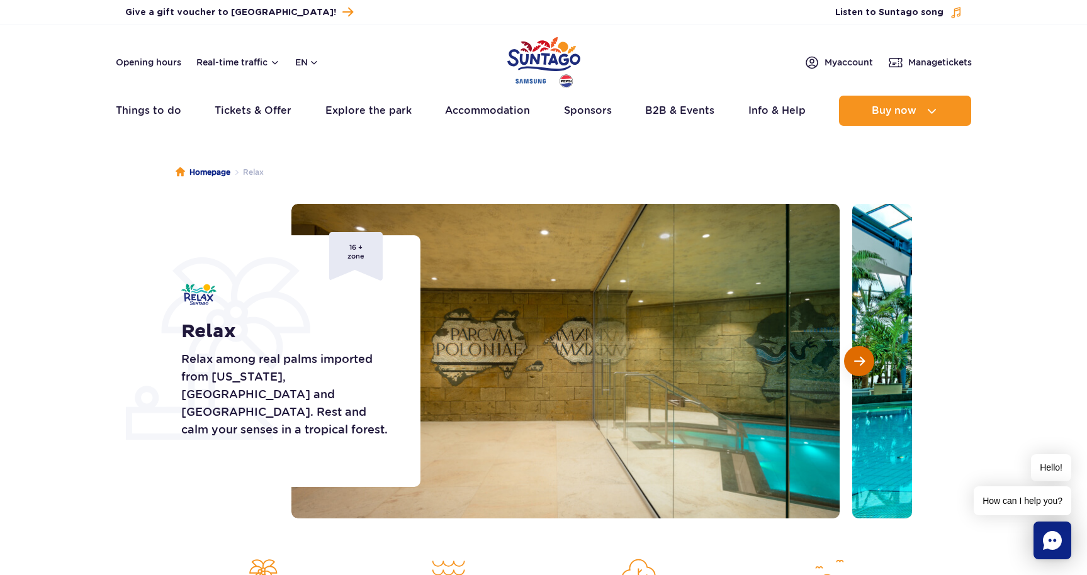
click at [866, 367] on button "Next slide" at bounding box center [859, 361] width 30 height 30
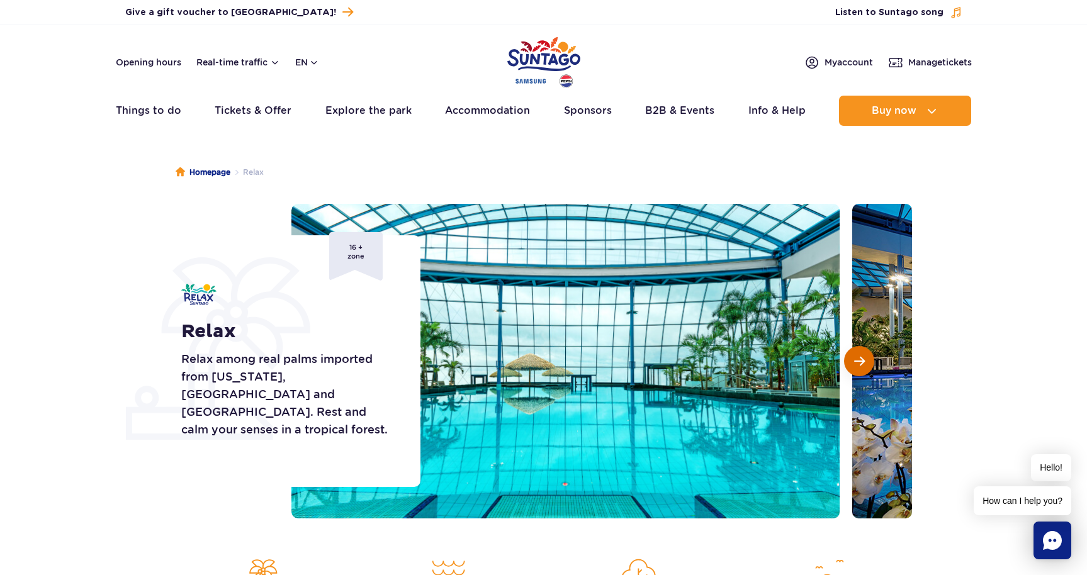
click at [866, 367] on button "Next slide" at bounding box center [859, 361] width 30 height 30
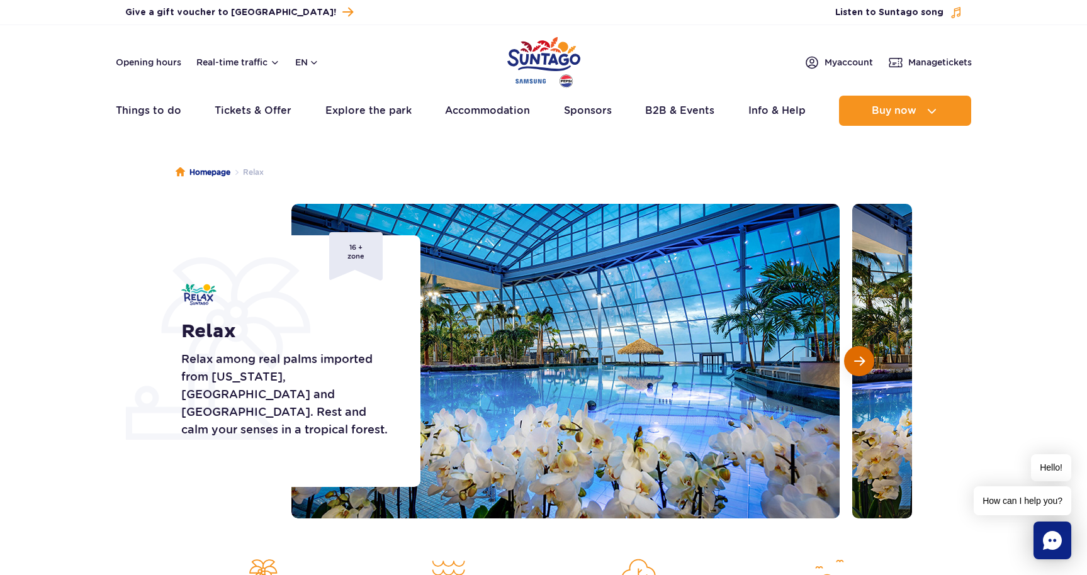
click at [866, 367] on button "Next slide" at bounding box center [859, 361] width 30 height 30
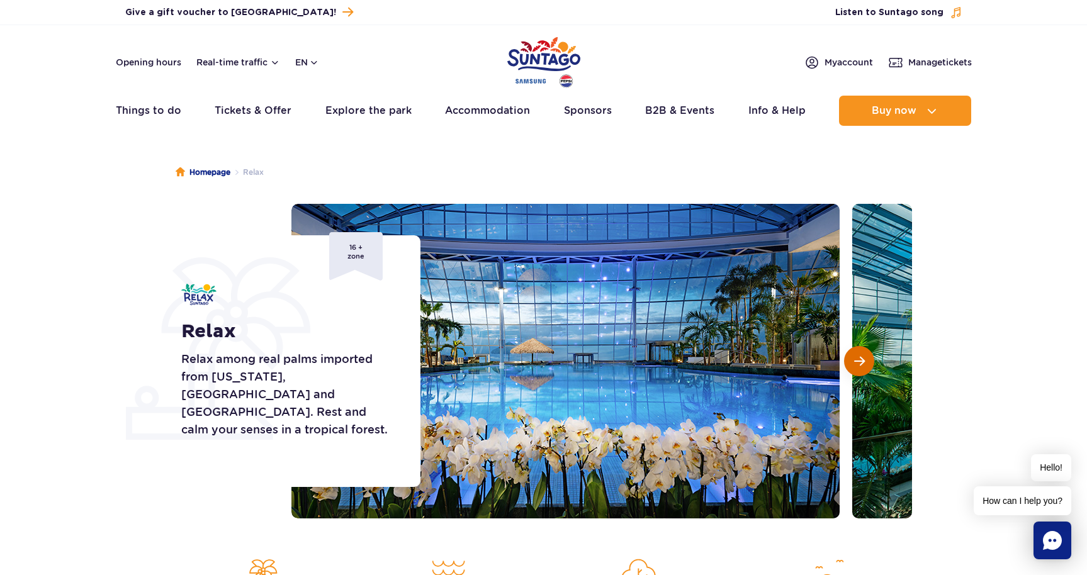
click at [866, 367] on button "Next slide" at bounding box center [859, 361] width 30 height 30
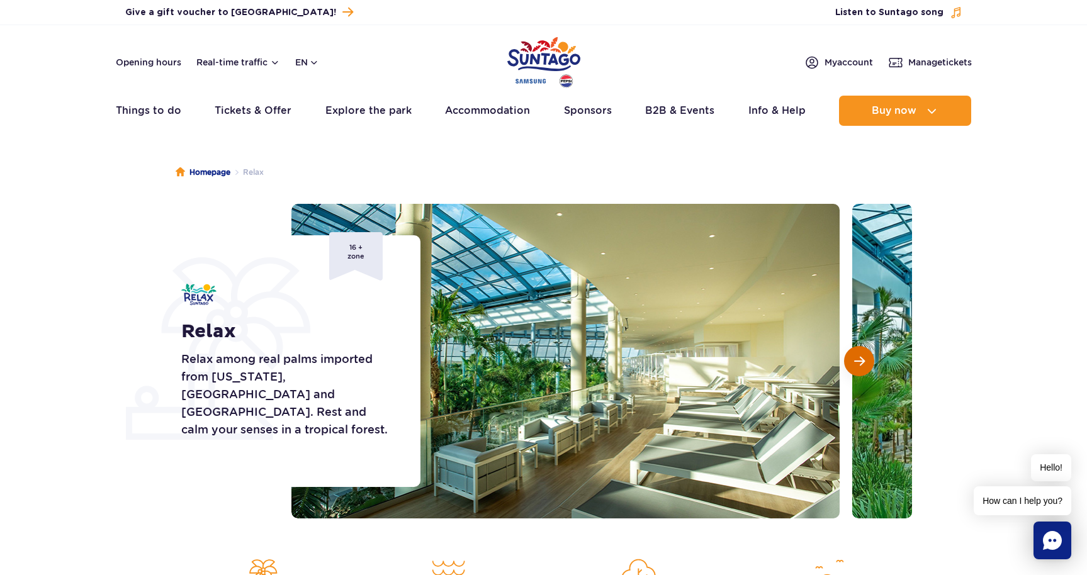
click at [866, 367] on button "Next slide" at bounding box center [859, 361] width 30 height 30
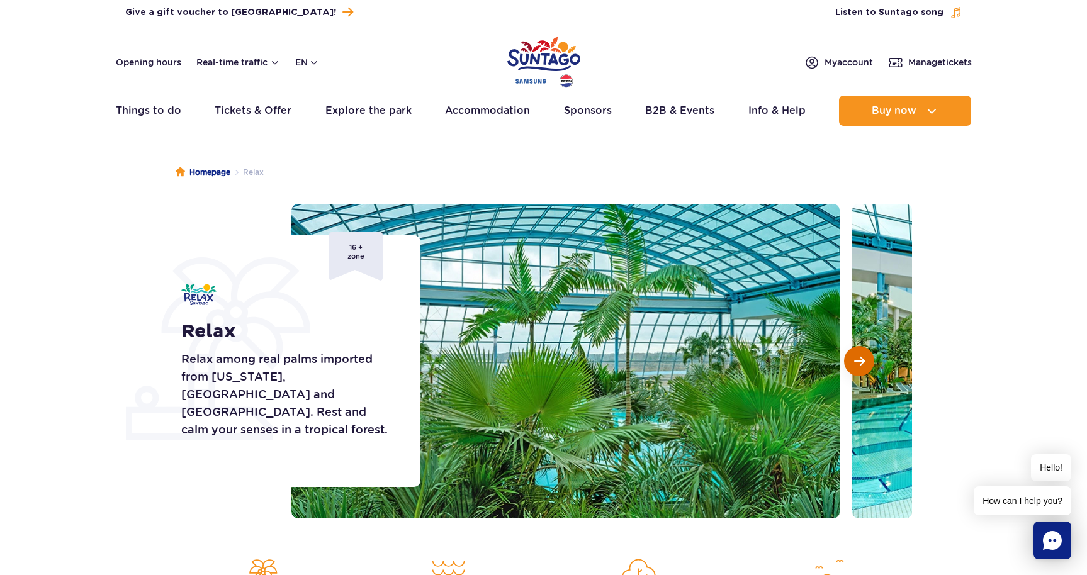
click at [866, 367] on button "Next slide" at bounding box center [859, 361] width 30 height 30
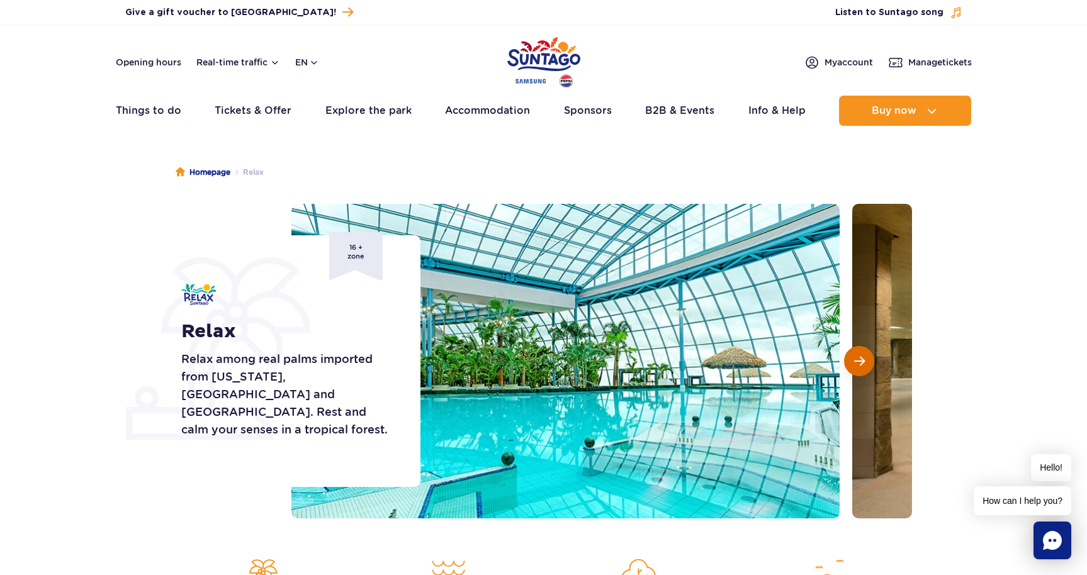
click at [866, 367] on button "Next slide" at bounding box center [859, 361] width 30 height 30
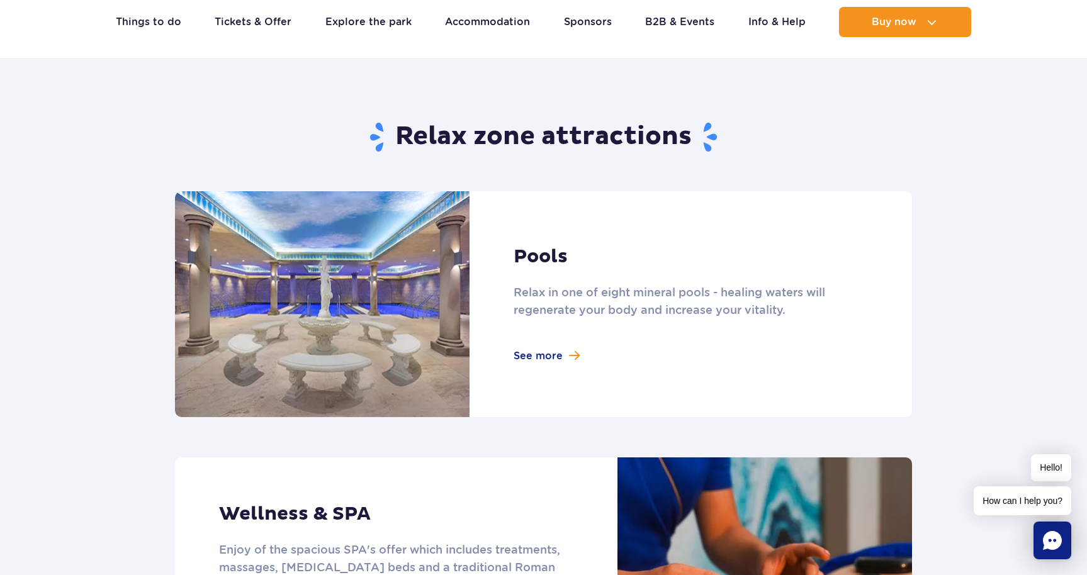
scroll to position [709, 0]
click at [560, 357] on link at bounding box center [543, 304] width 737 height 226
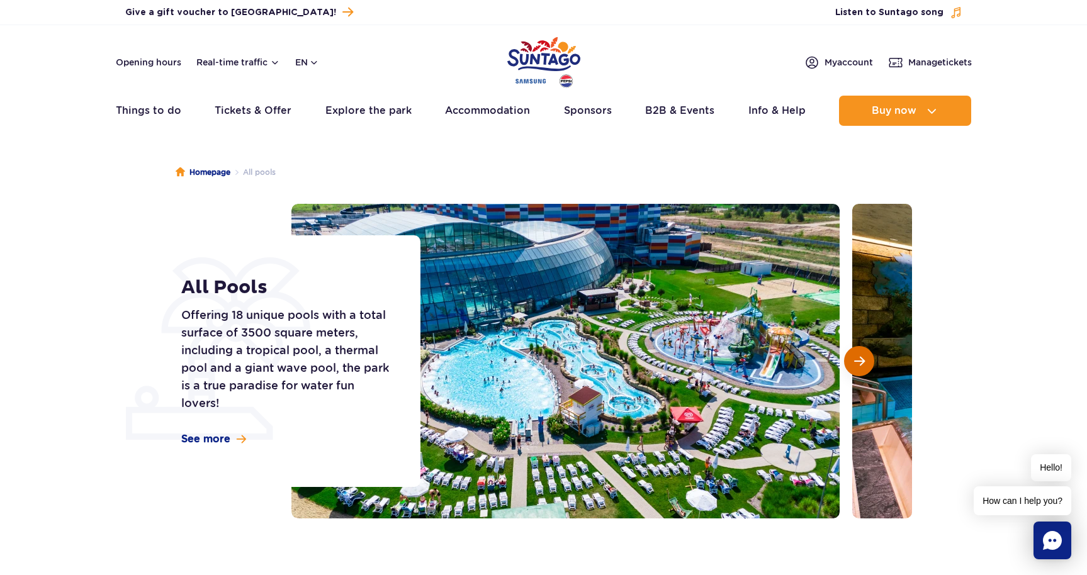
click at [862, 363] on span "Next slide" at bounding box center [859, 361] width 11 height 11
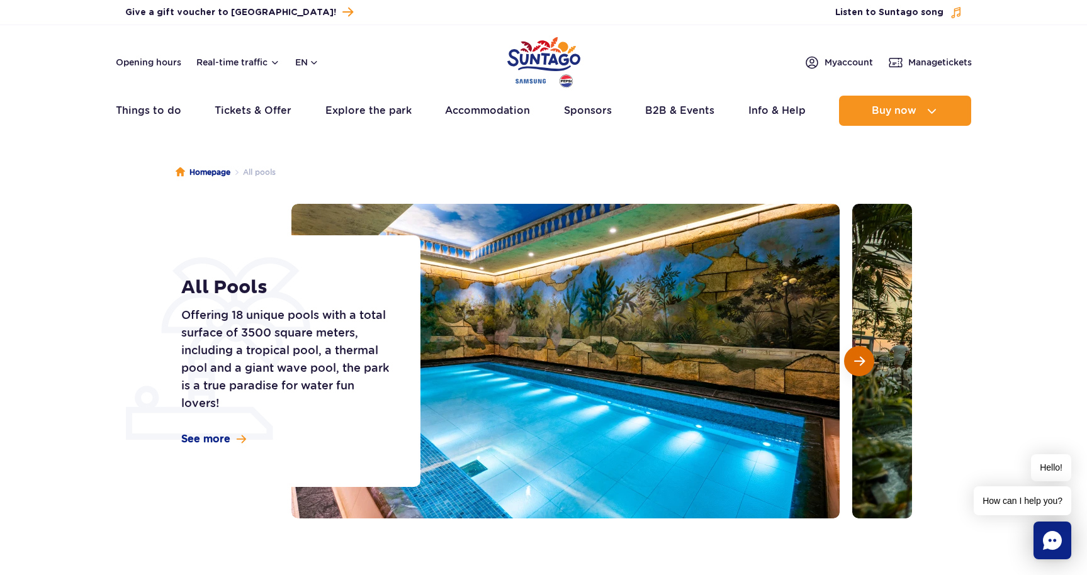
click at [866, 364] on button "Next slide" at bounding box center [859, 361] width 30 height 30
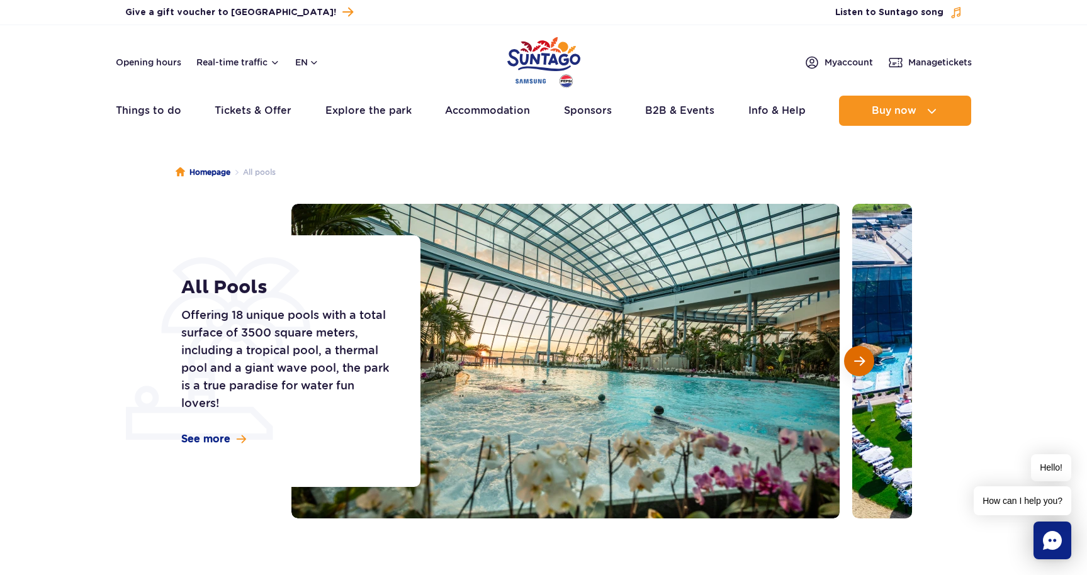
click at [866, 364] on button "Next slide" at bounding box center [859, 361] width 30 height 30
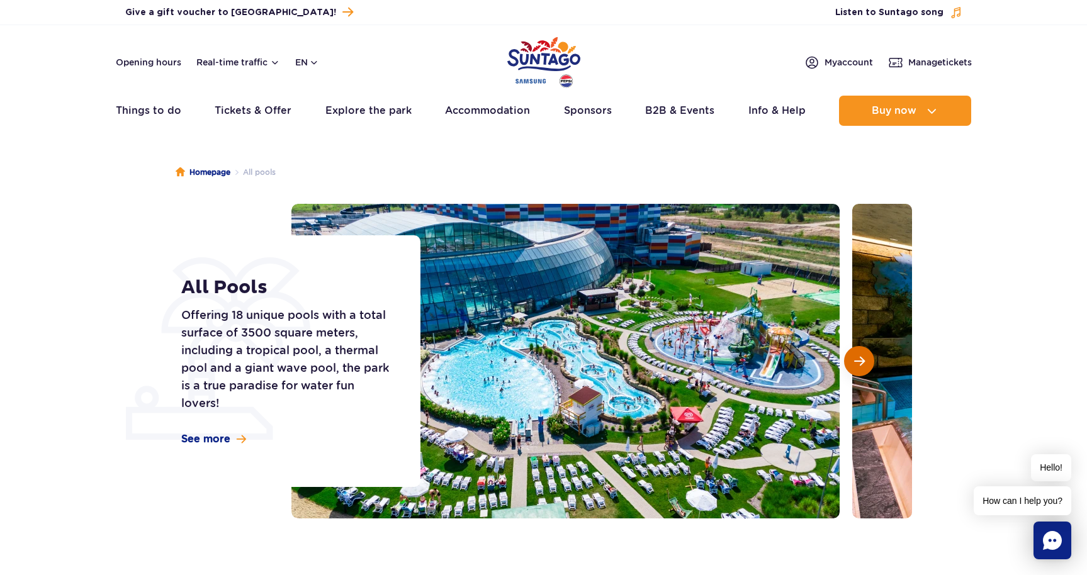
click at [866, 364] on button "Next slide" at bounding box center [859, 361] width 30 height 30
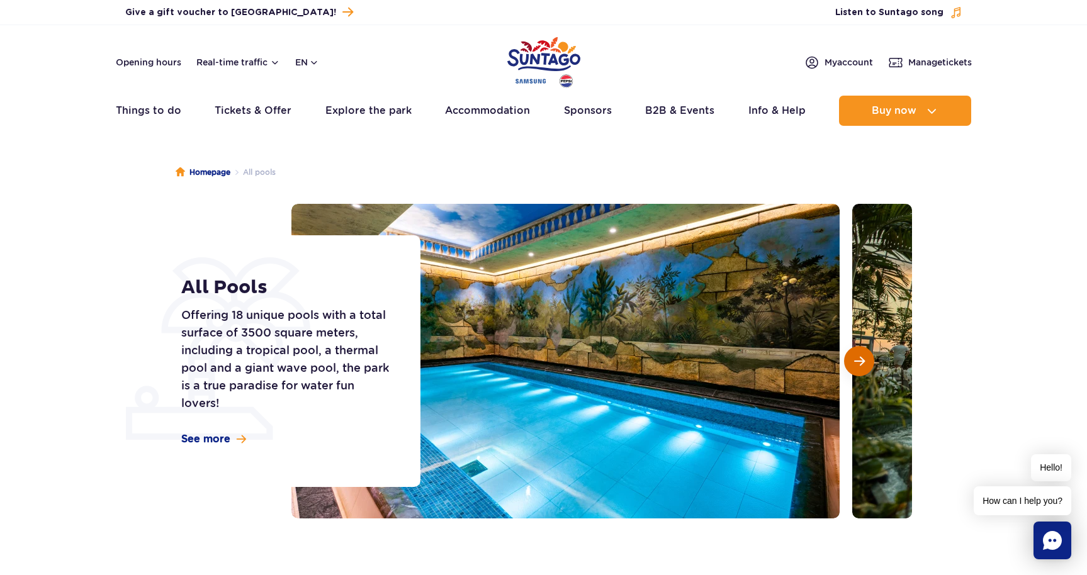
click at [866, 364] on button "Next slide" at bounding box center [859, 361] width 30 height 30
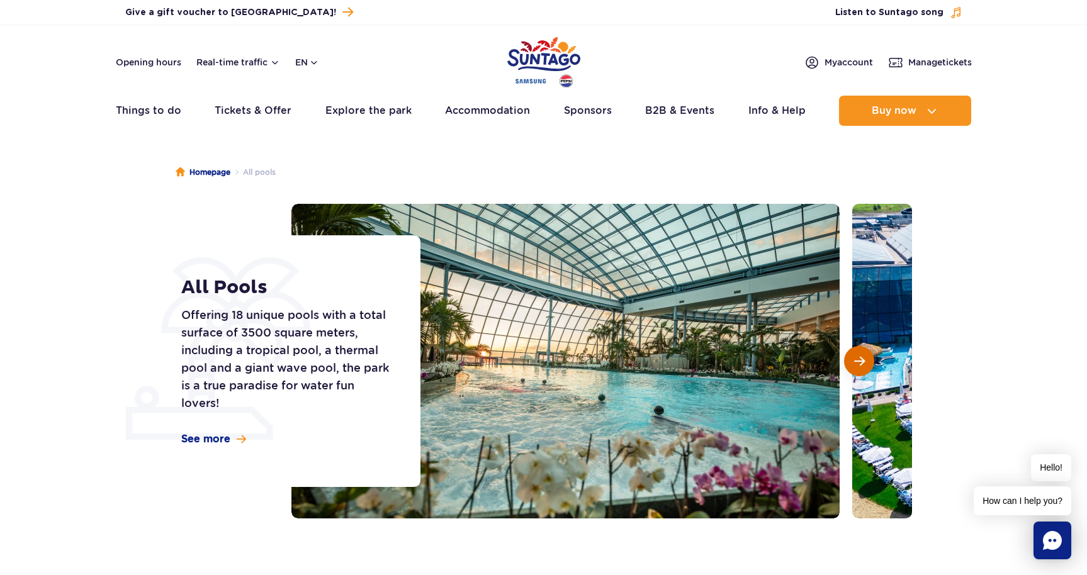
click at [866, 364] on button "Next slide" at bounding box center [859, 361] width 30 height 30
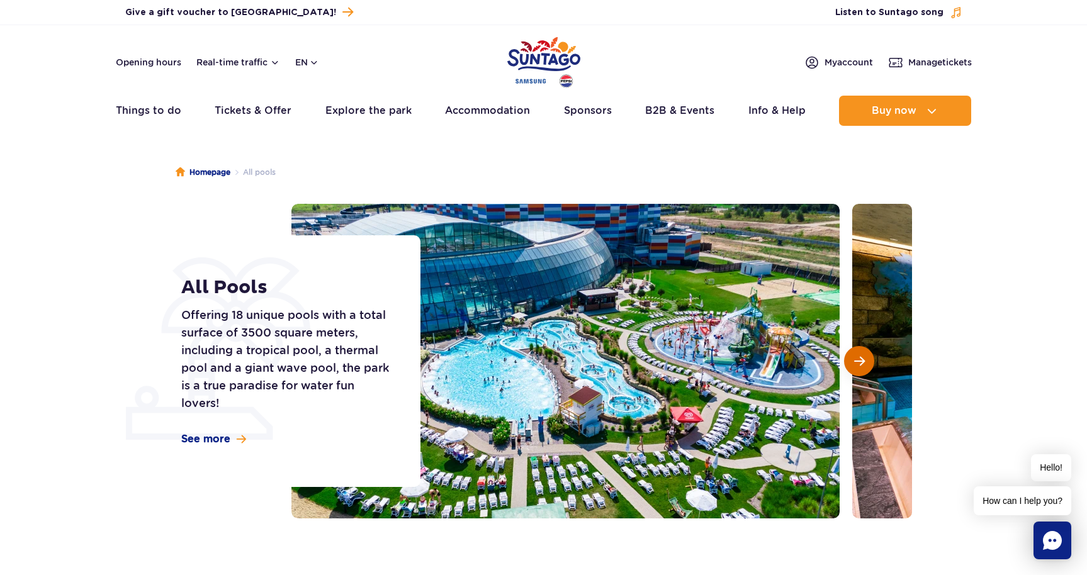
click at [866, 364] on button "Next slide" at bounding box center [859, 361] width 30 height 30
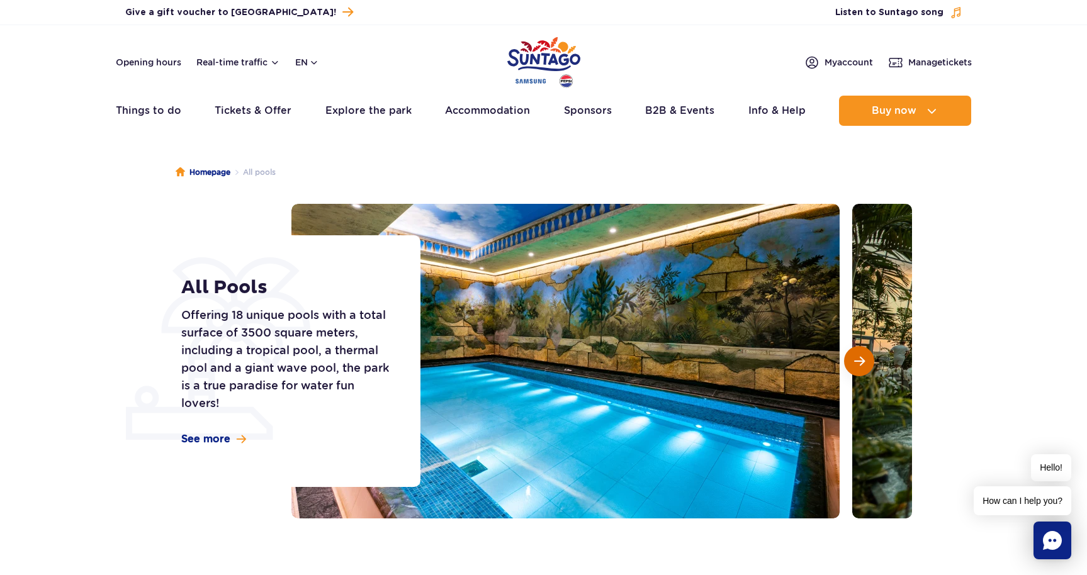
click at [866, 364] on button "Next slide" at bounding box center [859, 361] width 30 height 30
